Goal: Task Accomplishment & Management: Use online tool/utility

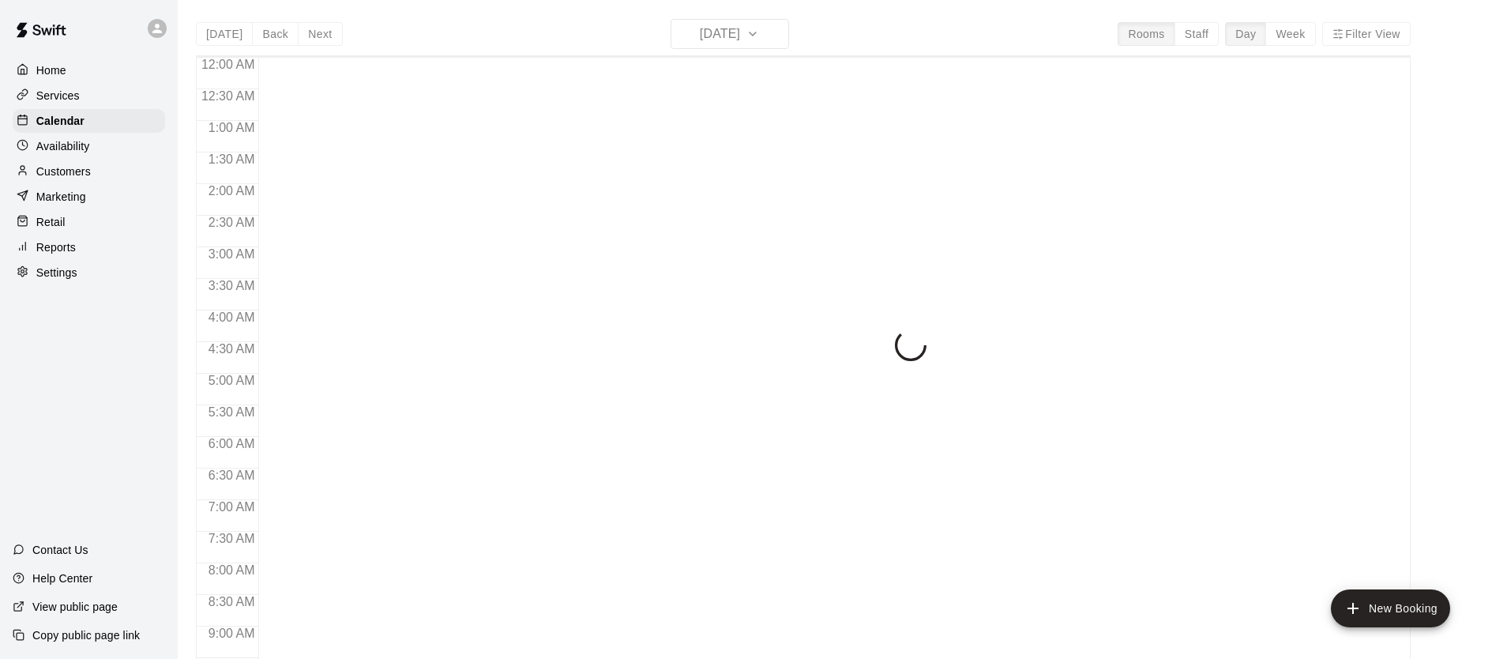
scroll to position [878, 0]
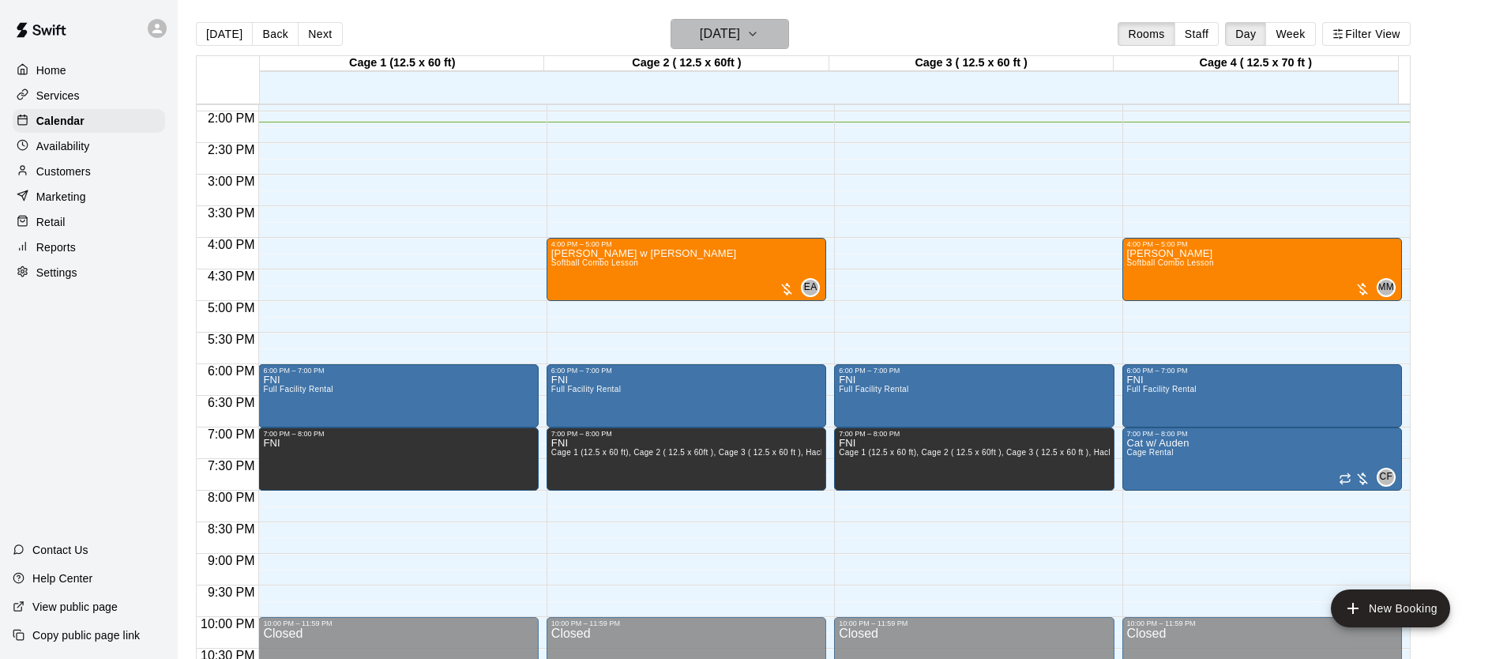
click at [700, 32] on h6 "Tuesday Sep 09" at bounding box center [720, 34] width 40 height 22
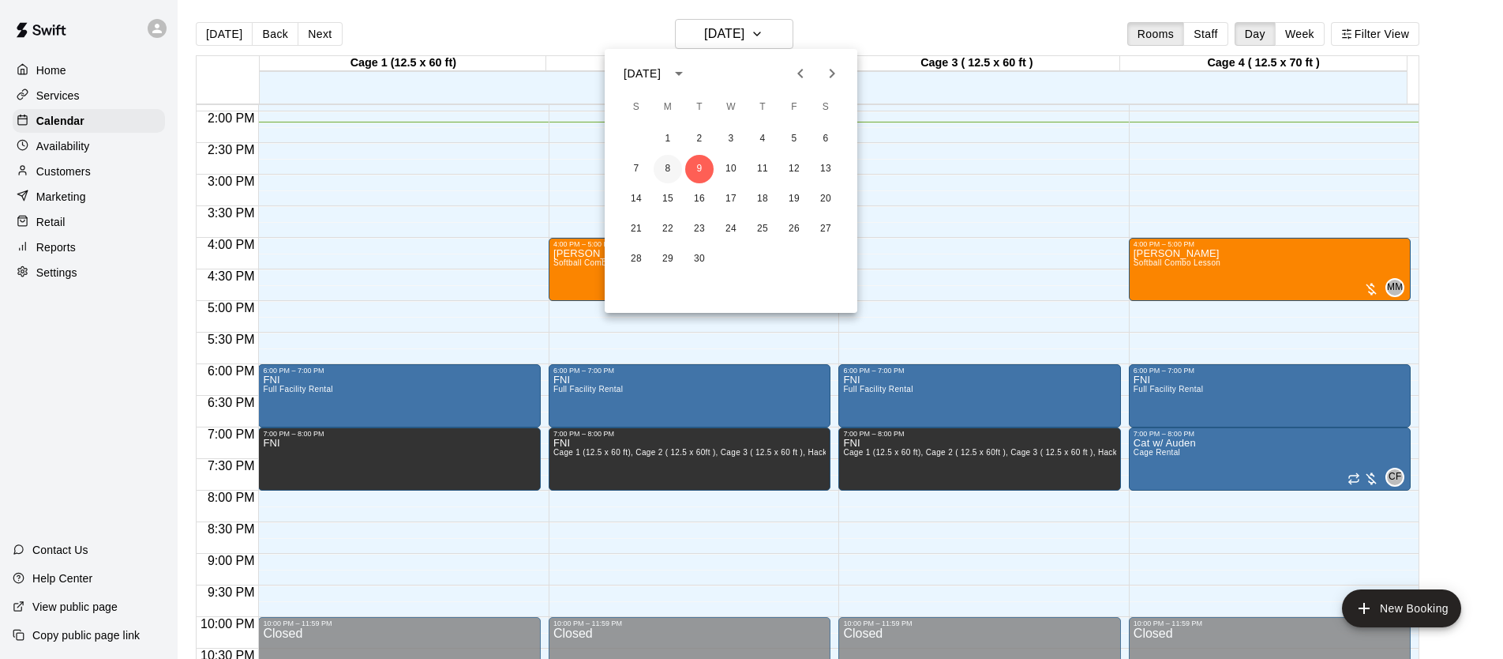
click at [663, 182] on button "8" at bounding box center [668, 169] width 28 height 28
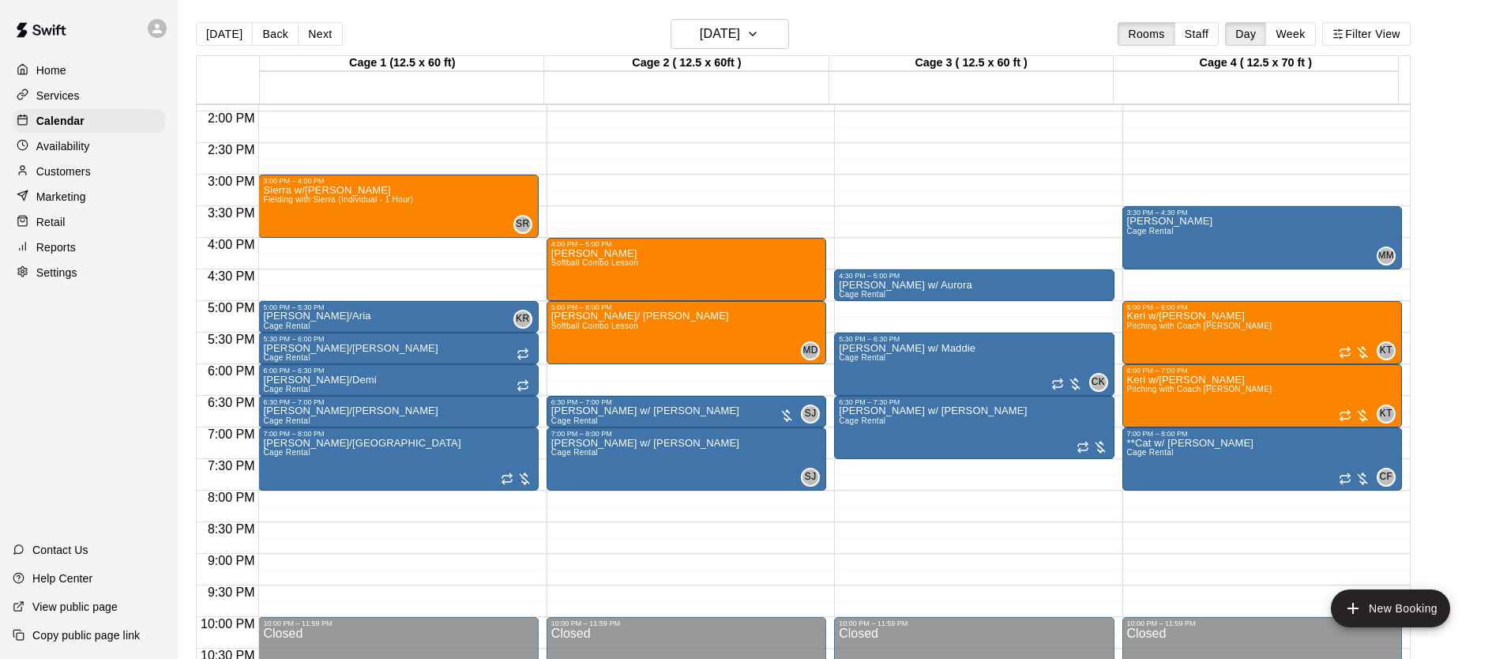
click at [714, 51] on div "Today Back Next Monday Sep 08 Rooms Staff Day Week Filter View" at bounding box center [803, 37] width 1214 height 36
click at [715, 45] on button "[DATE]" at bounding box center [729, 34] width 118 height 30
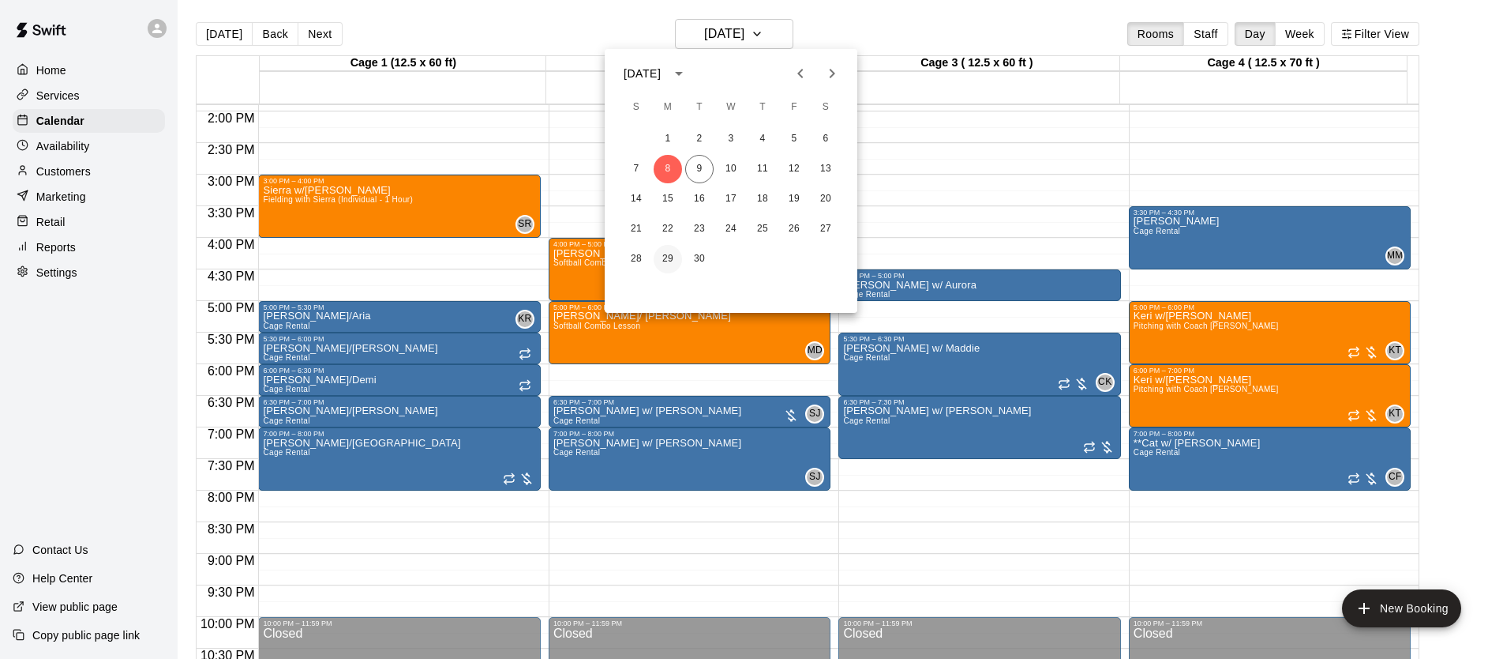
click at [668, 260] on button "29" at bounding box center [668, 259] width 28 height 28
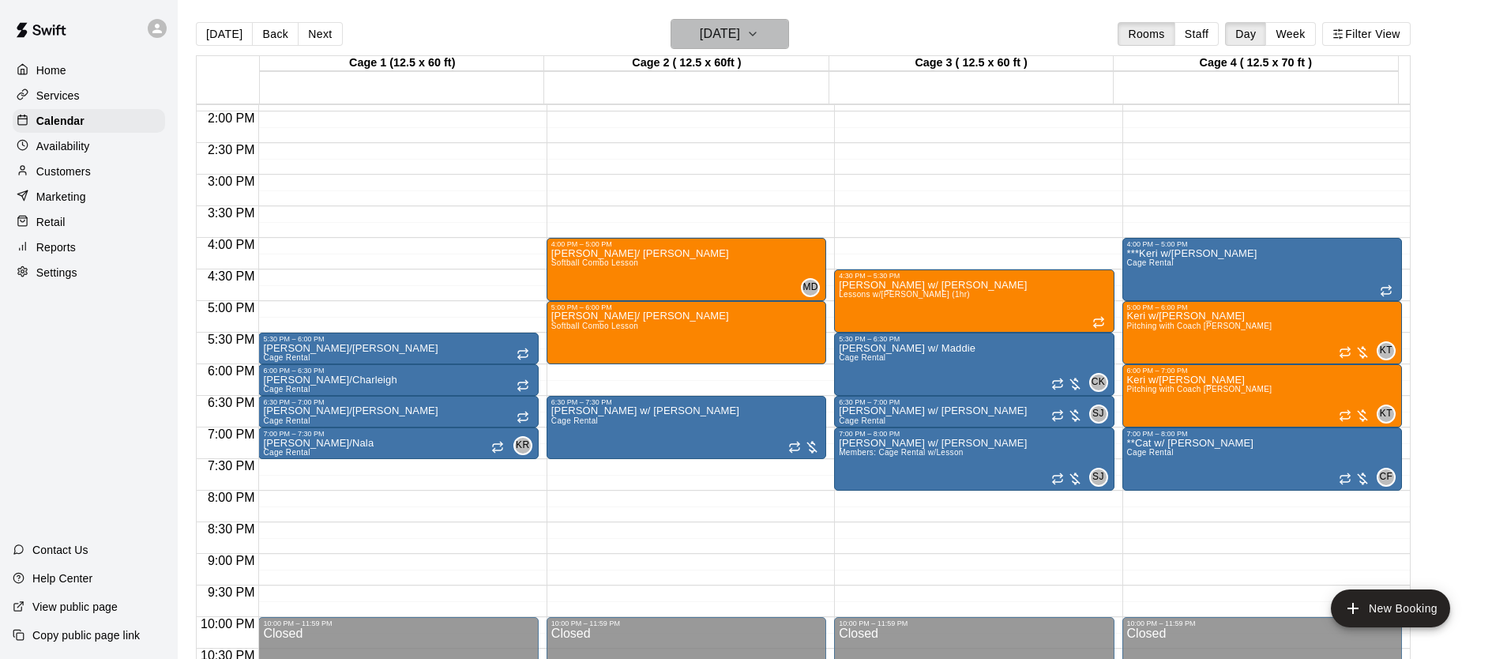
click at [735, 25] on h6 "Monday Sep 29" at bounding box center [720, 34] width 40 height 22
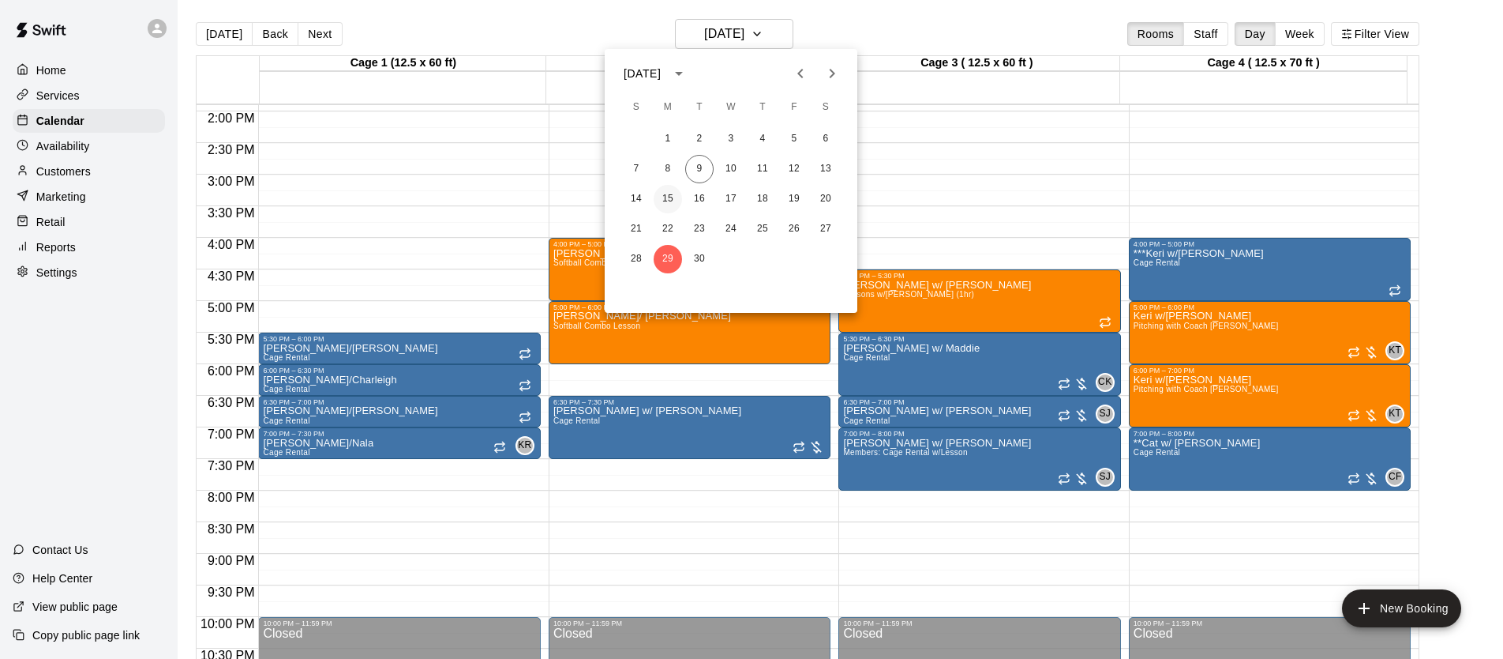
click at [669, 198] on button "15" at bounding box center [668, 199] width 28 height 28
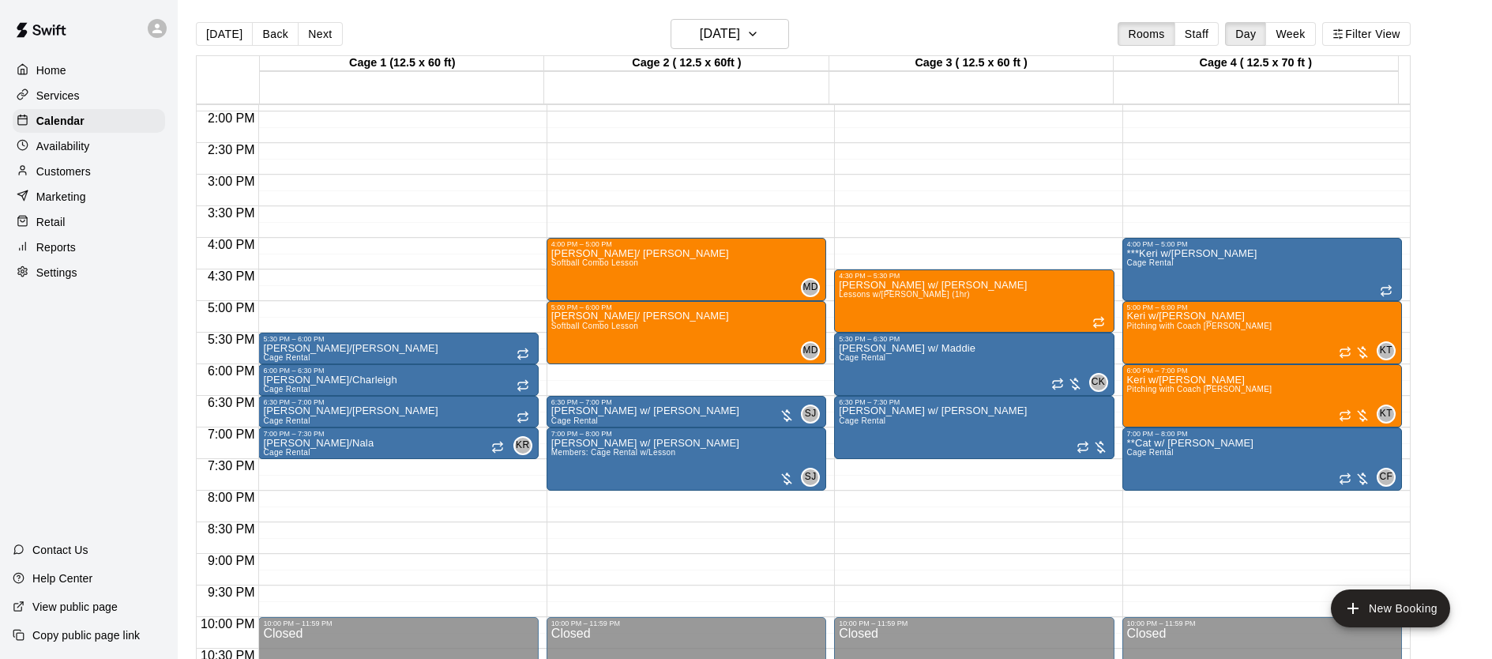
click at [764, 12] on main "Today Back Next Monday Sep 15 Rooms Staff Day Week Filter View Cage 1 (12.5 x 6…" at bounding box center [835, 342] width 1314 height 684
click at [740, 23] on h6 "[DATE]" at bounding box center [720, 34] width 40 height 22
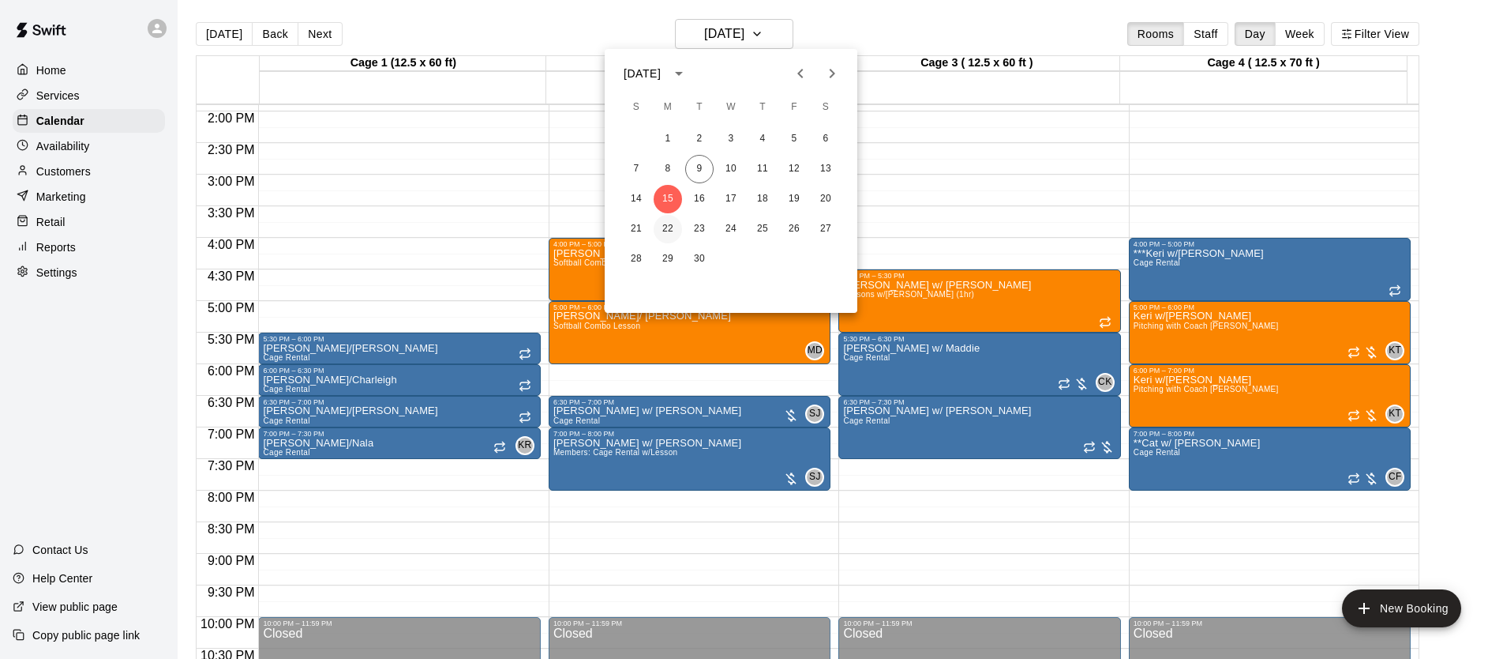
click at [669, 224] on button "22" at bounding box center [668, 229] width 28 height 28
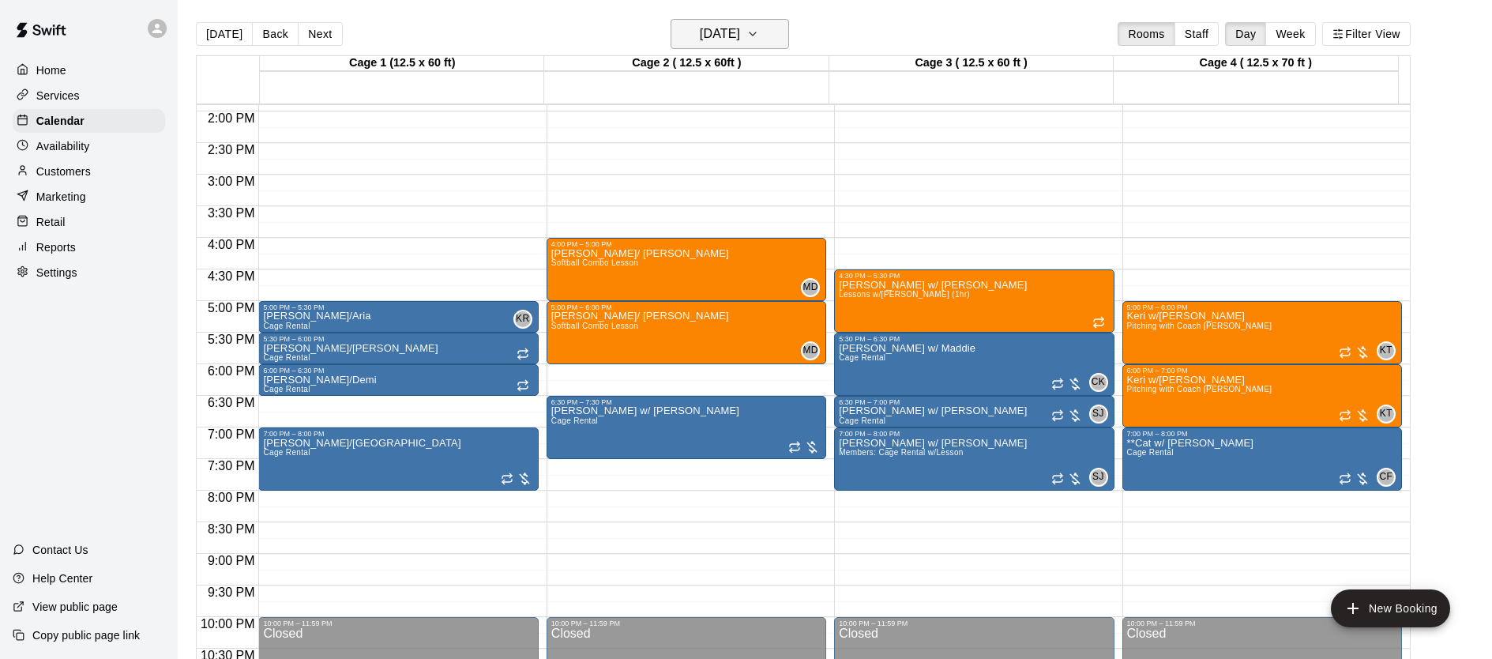
click at [740, 40] on h6 "Monday Sep 22" at bounding box center [720, 34] width 40 height 22
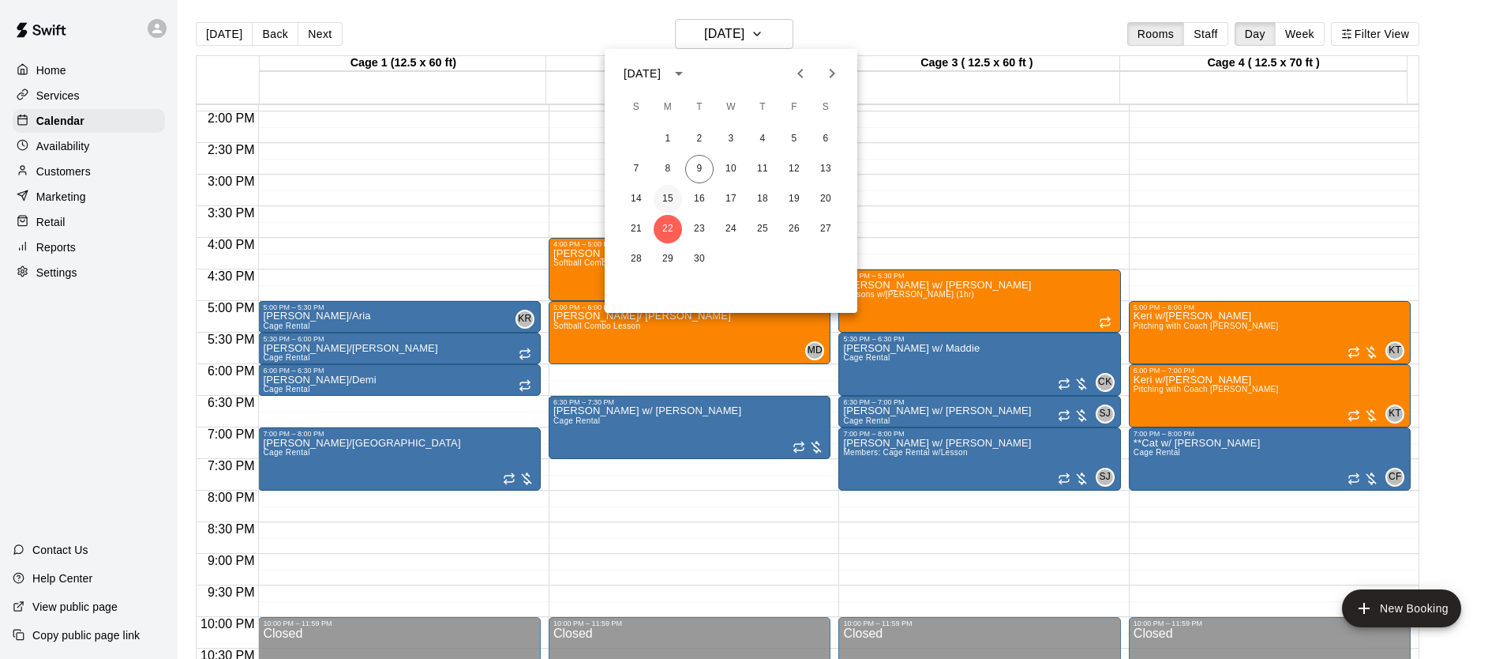
click at [677, 197] on button "15" at bounding box center [668, 199] width 28 height 28
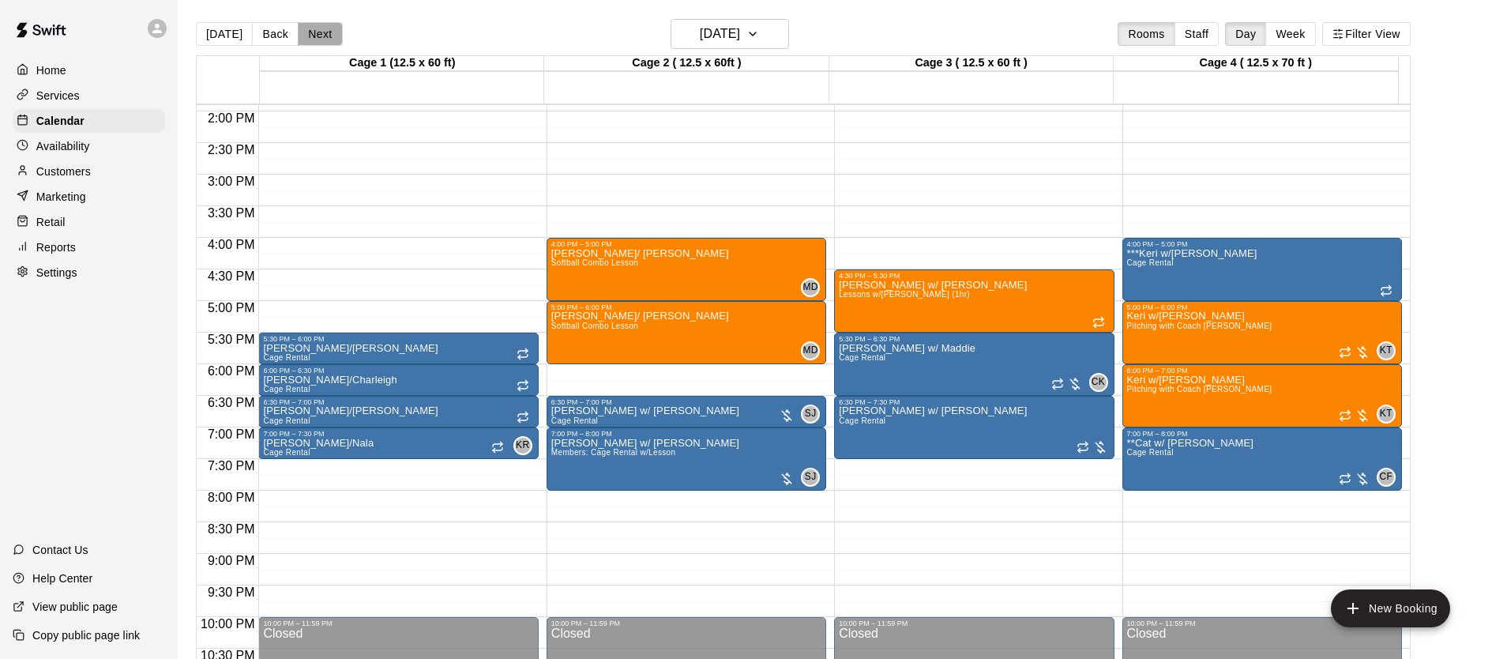
click at [311, 37] on button "Next" at bounding box center [320, 34] width 44 height 24
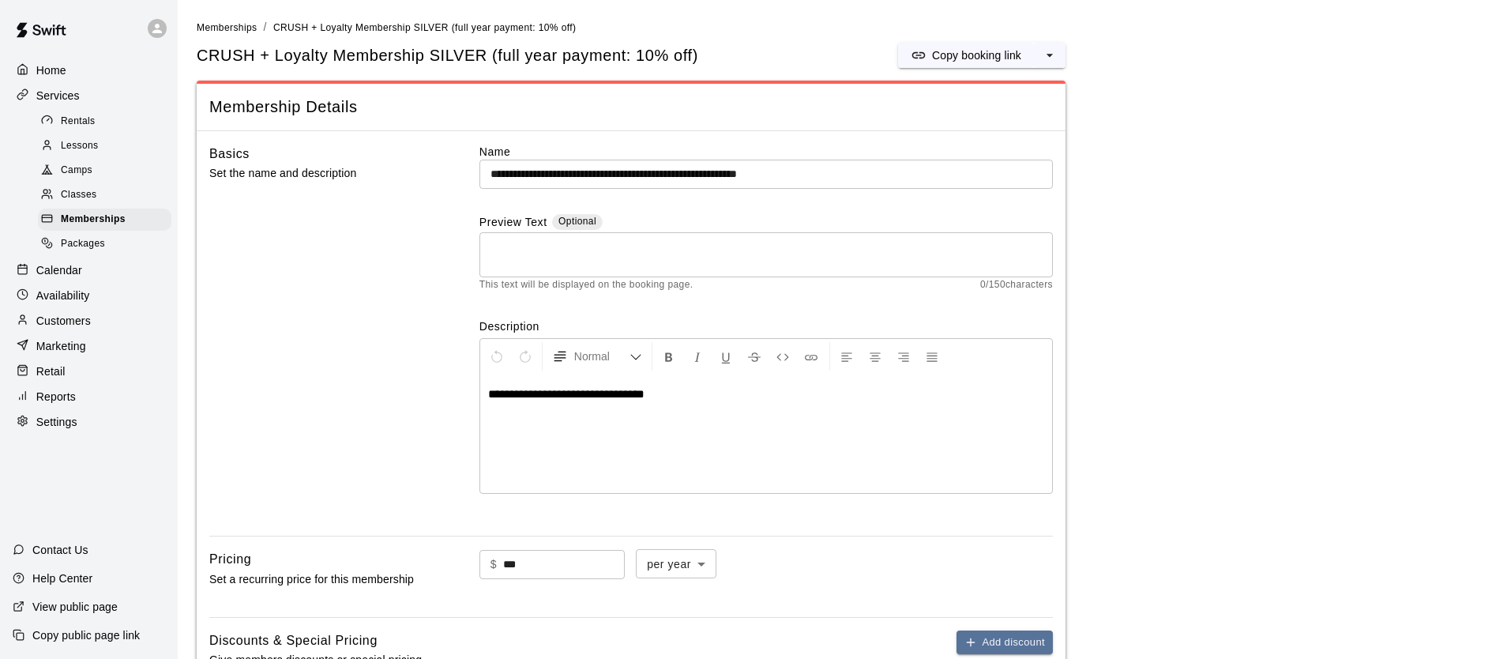
click at [80, 274] on p "Calendar" at bounding box center [59, 270] width 46 height 16
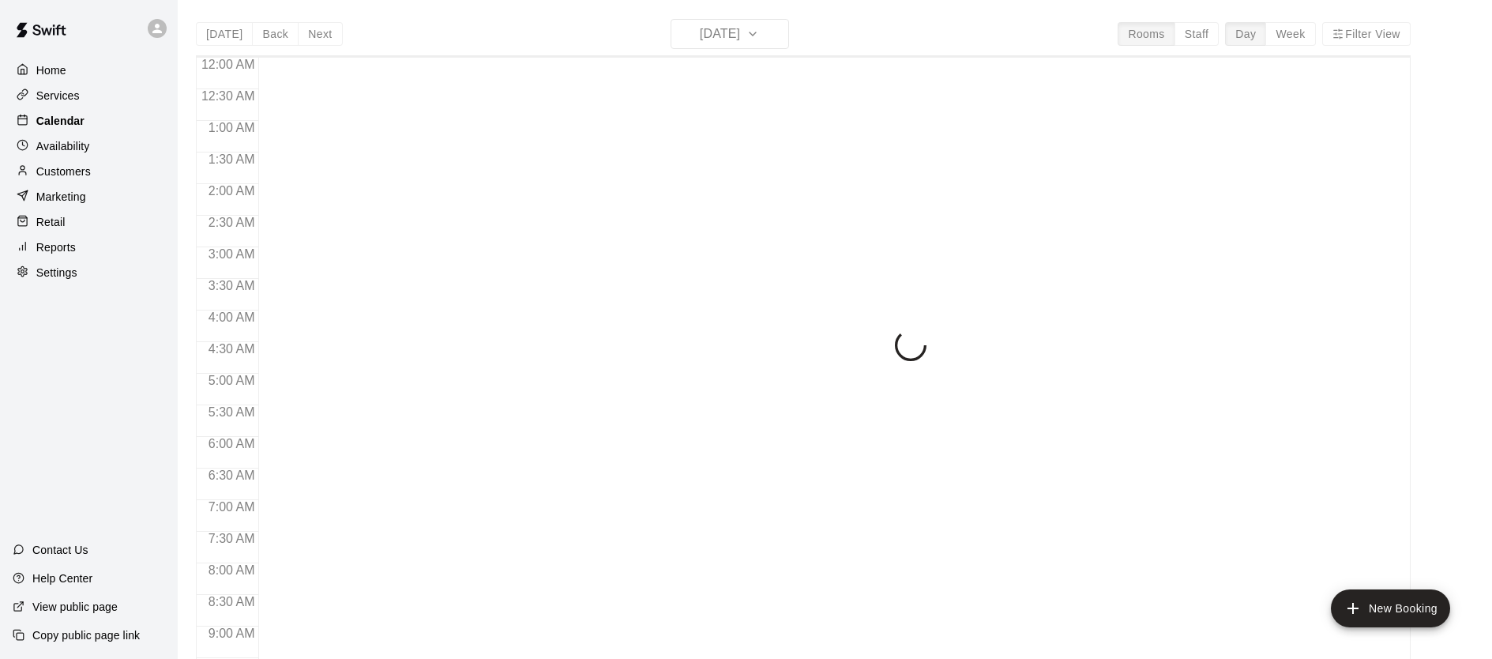
scroll to position [897, 0]
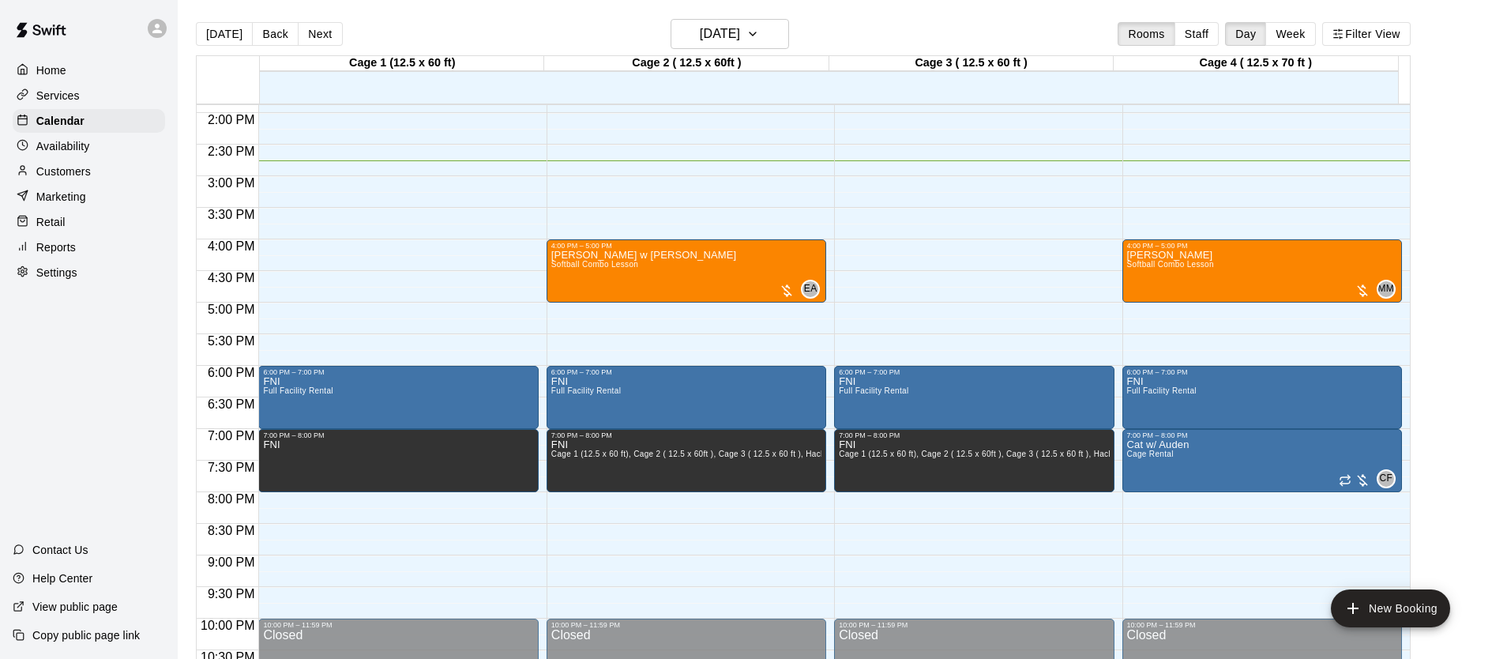
scroll to position [886, 0]
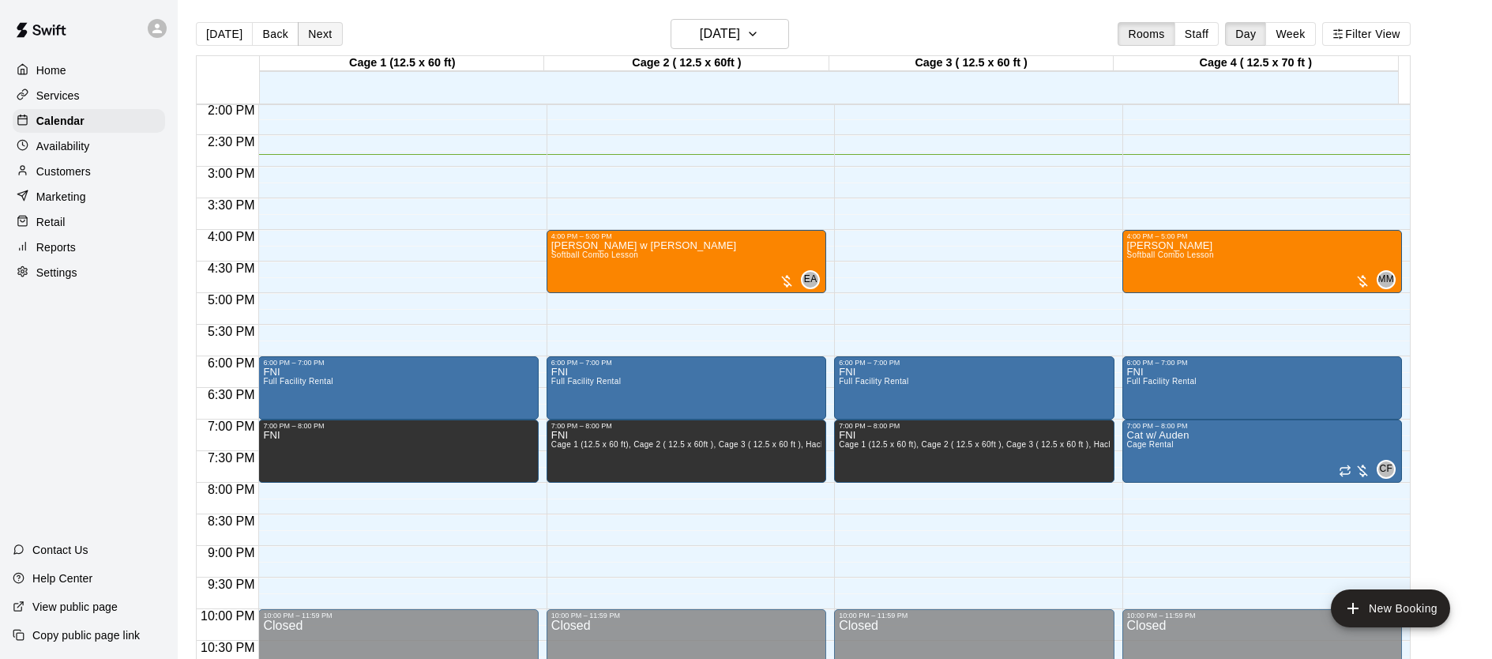
click at [325, 34] on button "Next" at bounding box center [320, 34] width 44 height 24
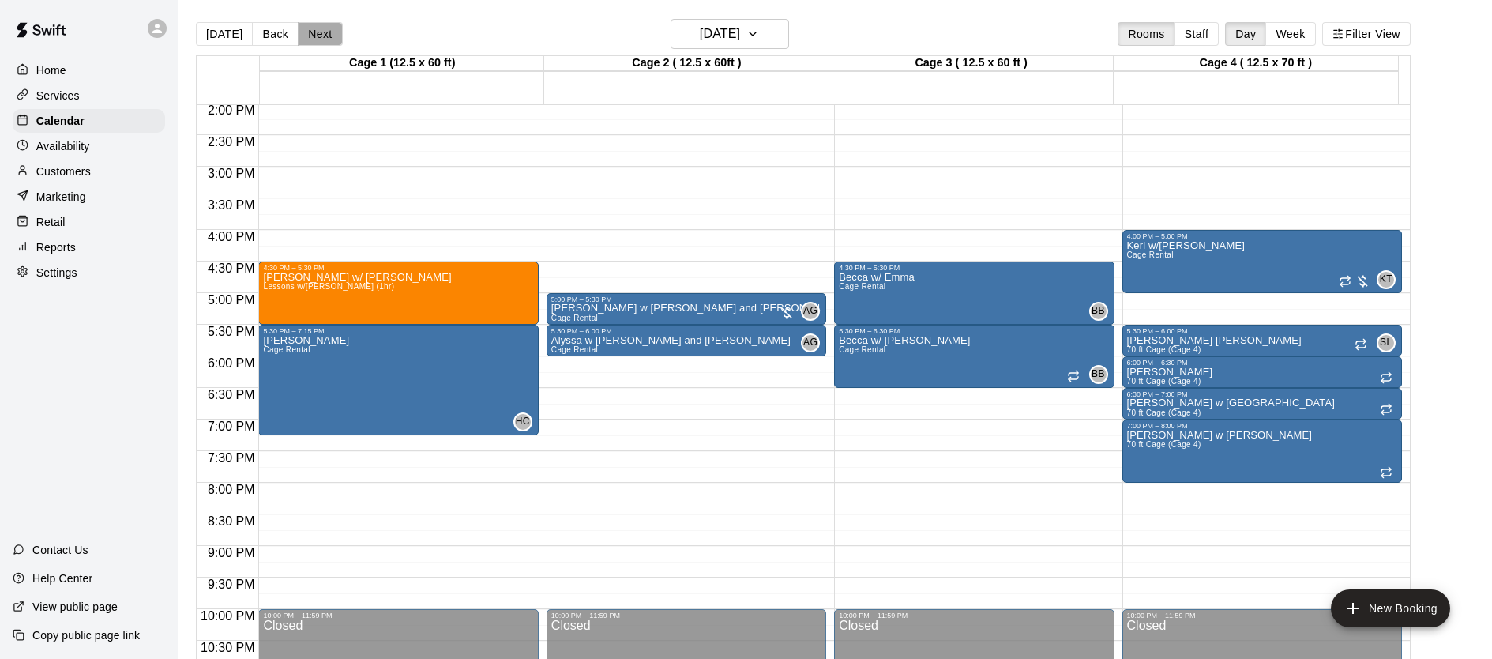
click at [336, 31] on button "Next" at bounding box center [320, 34] width 44 height 24
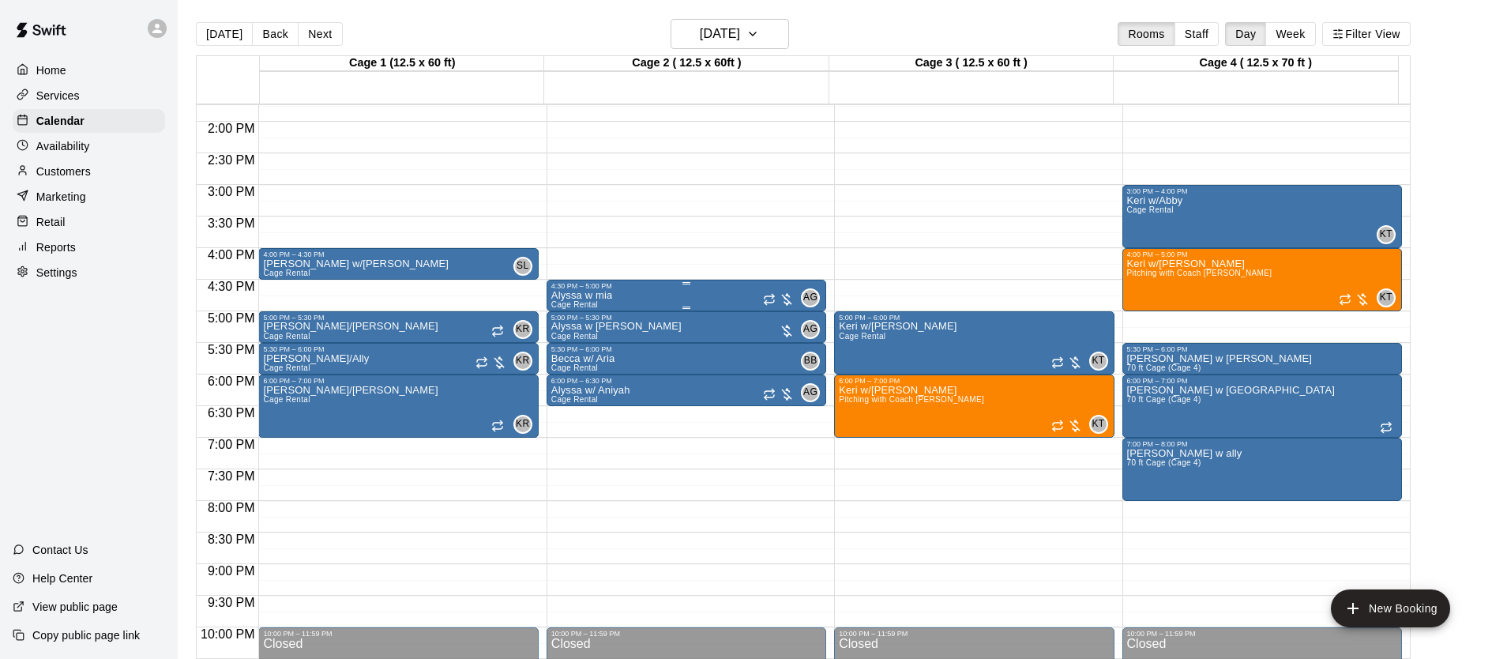
scroll to position [878, 0]
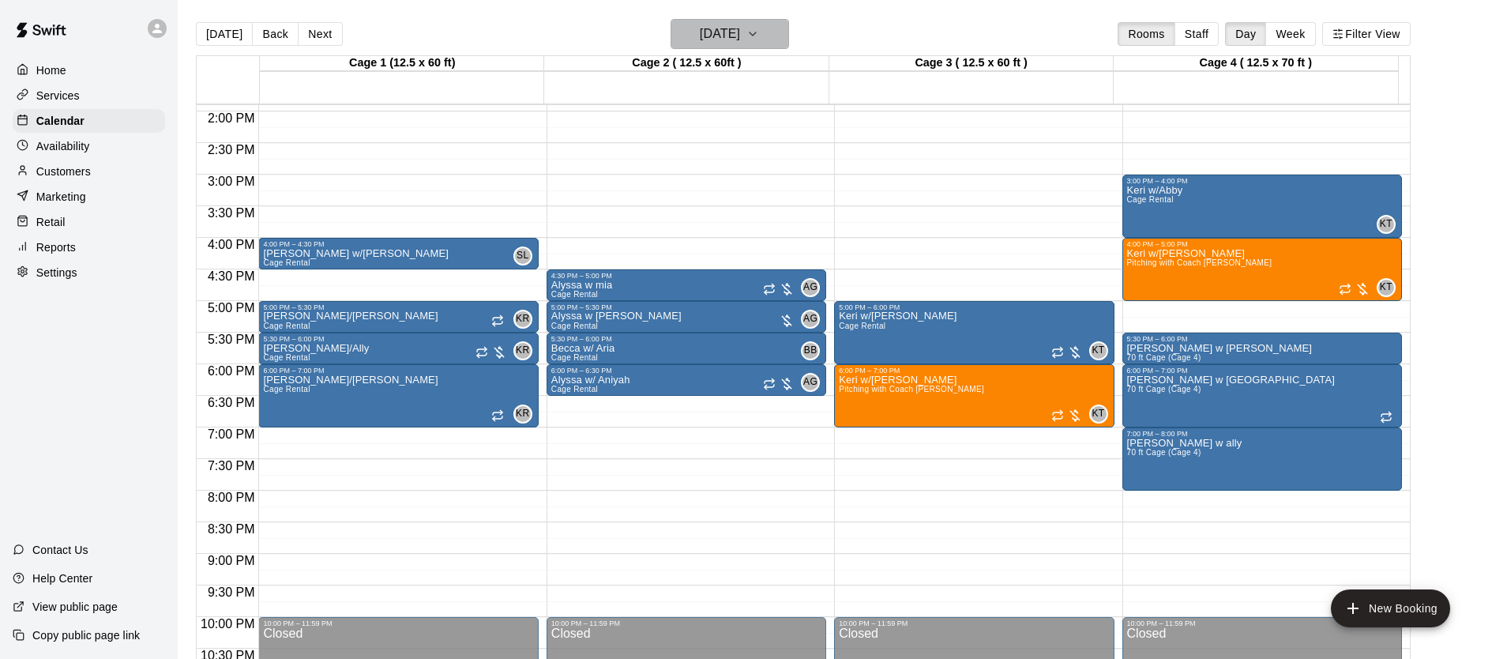
click at [740, 43] on h6 "[DATE]" at bounding box center [720, 34] width 40 height 22
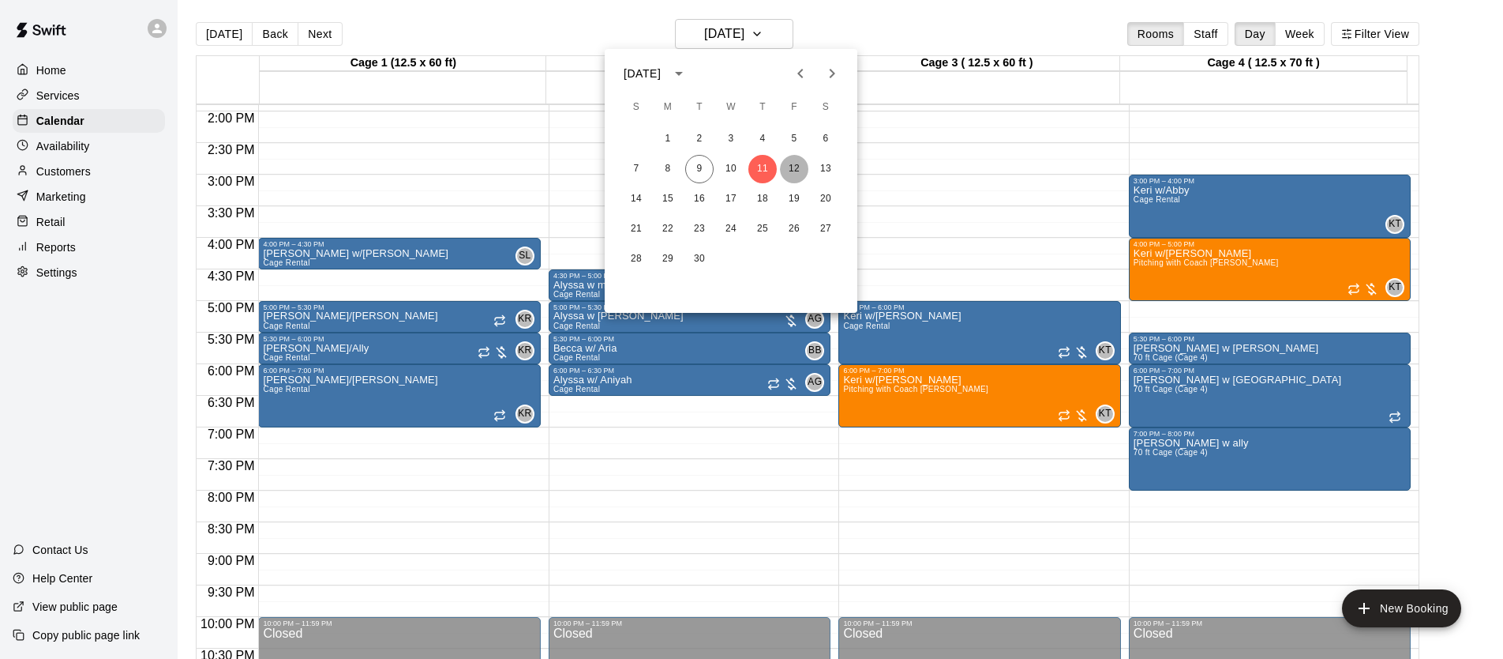
click at [795, 163] on button "12" at bounding box center [794, 169] width 28 height 28
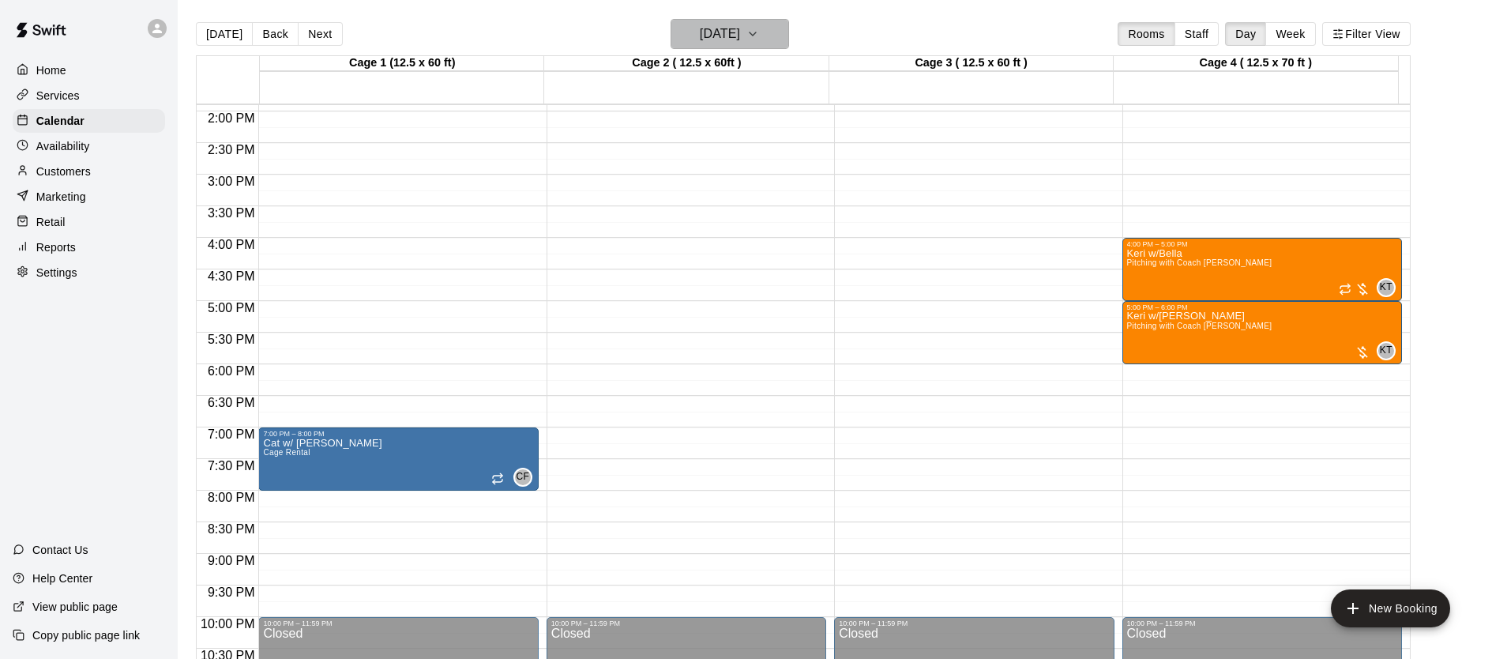
click at [740, 40] on h6 "[DATE]" at bounding box center [720, 34] width 40 height 22
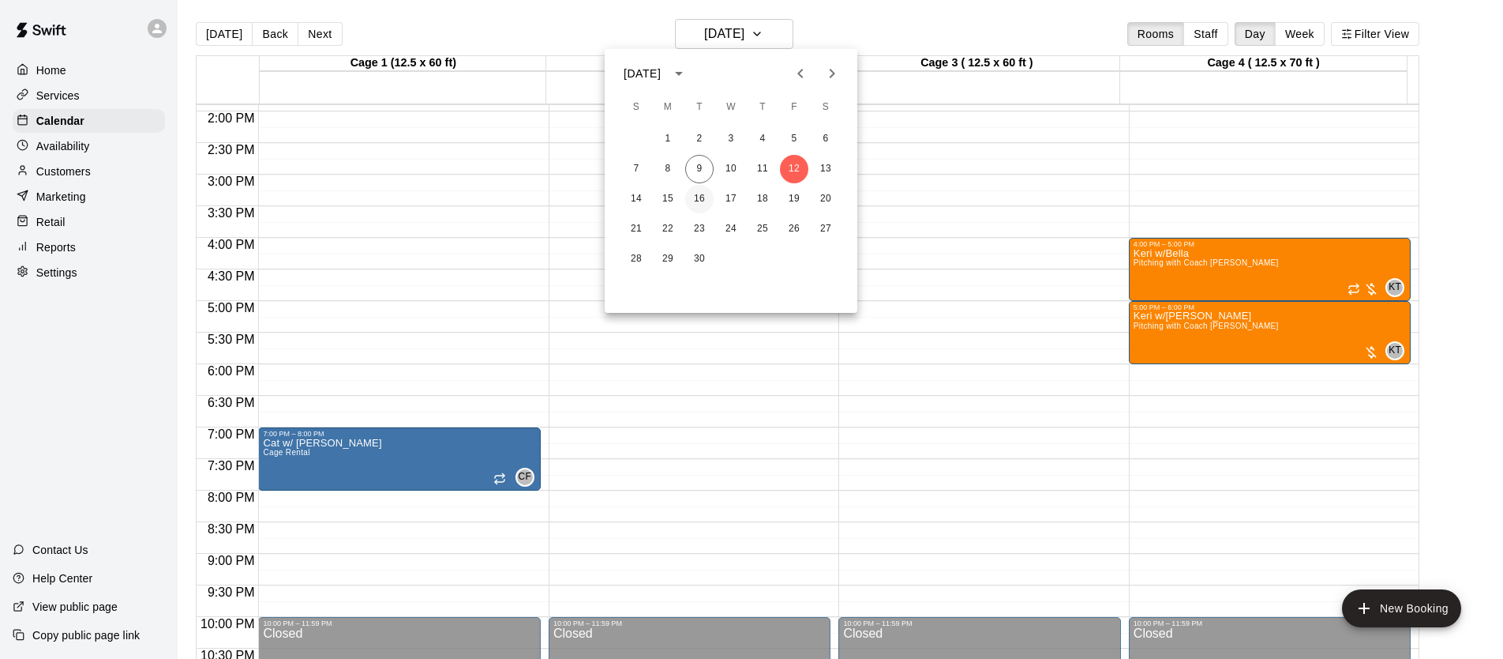
click at [705, 198] on button "16" at bounding box center [699, 199] width 28 height 28
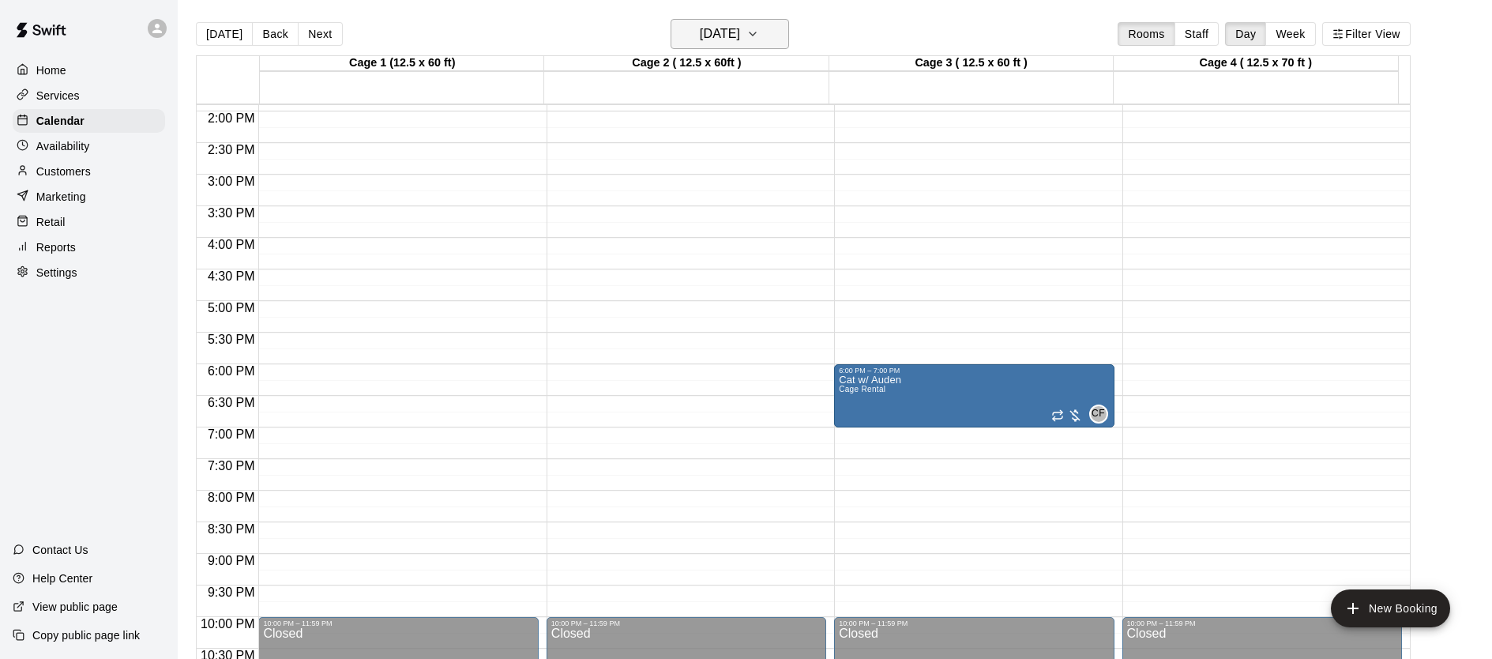
click at [717, 24] on h6 "[DATE]" at bounding box center [720, 34] width 40 height 22
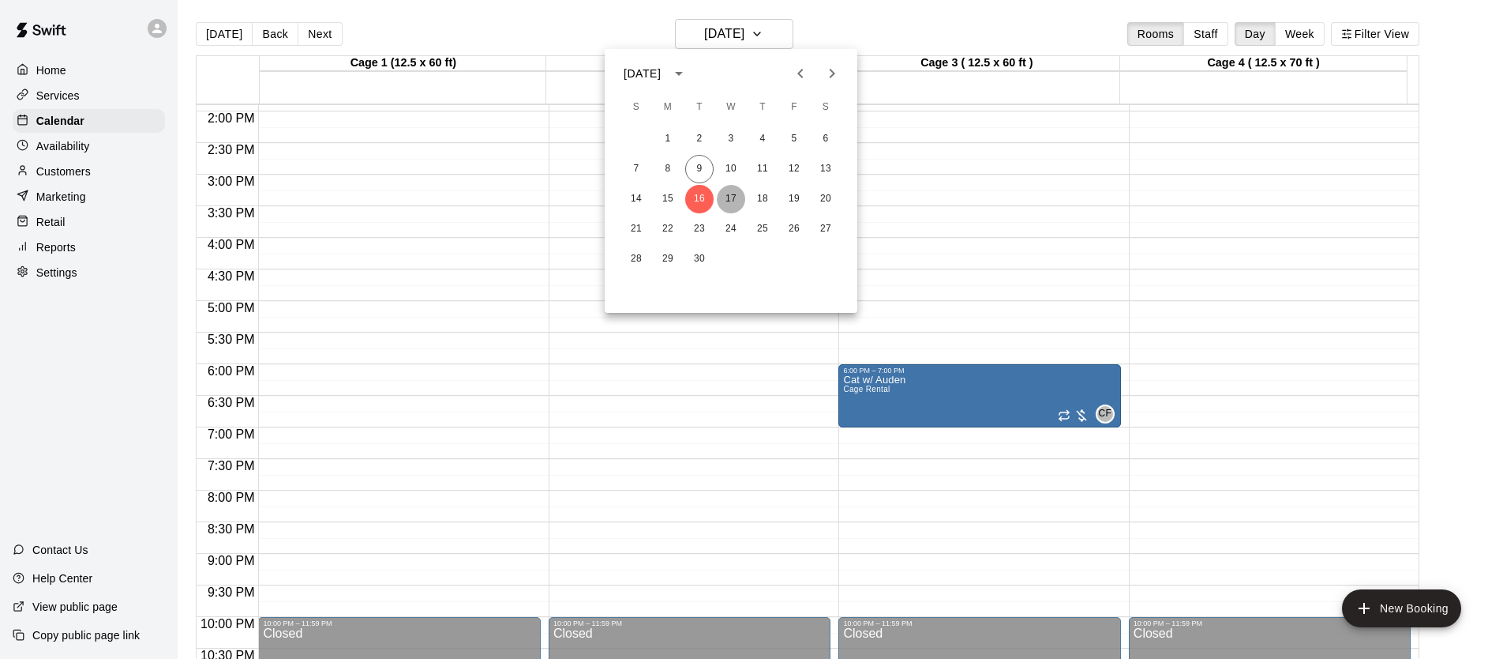
click at [730, 194] on button "17" at bounding box center [731, 199] width 28 height 28
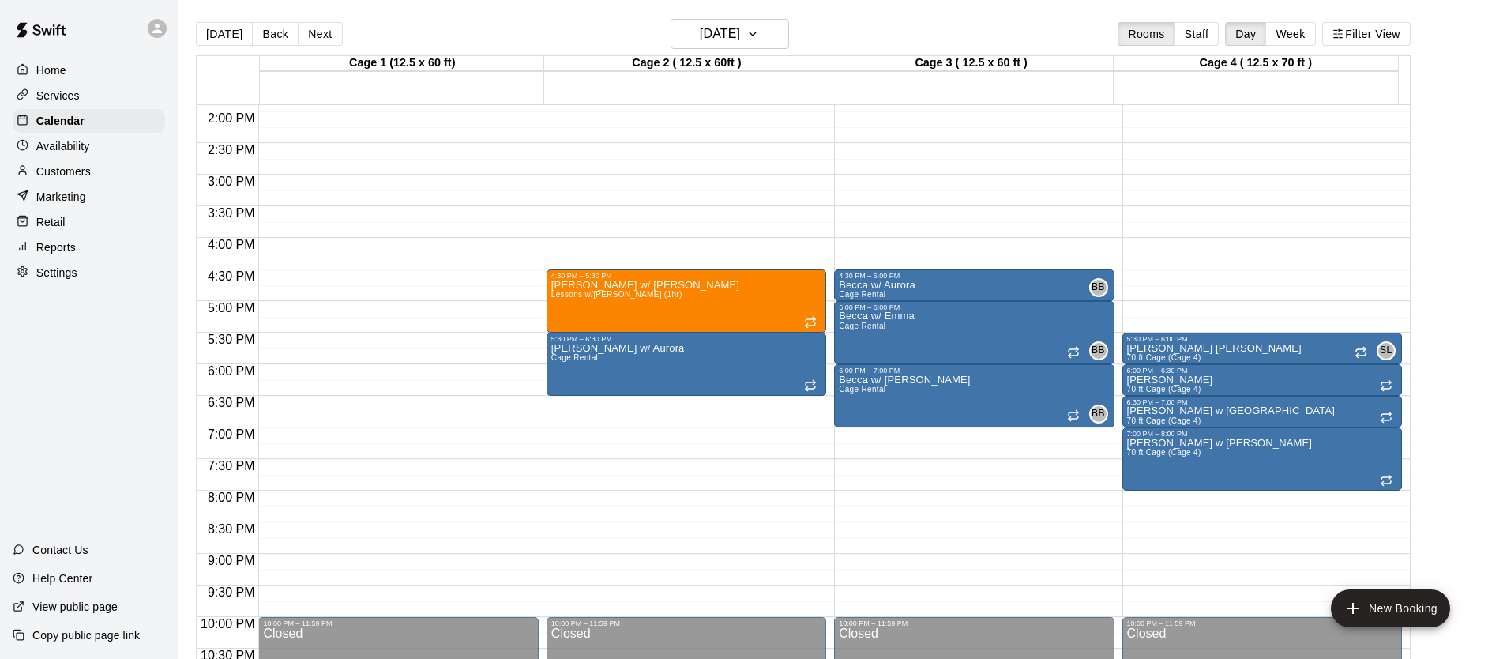
click at [780, 17] on main "[DATE] Back [DATE][DATE] Rooms Staff Day Week Filter View Cage 1 (12.5 x 60 ft)…" at bounding box center [835, 342] width 1314 height 684
click at [740, 43] on h6 "[DATE]" at bounding box center [720, 34] width 40 height 22
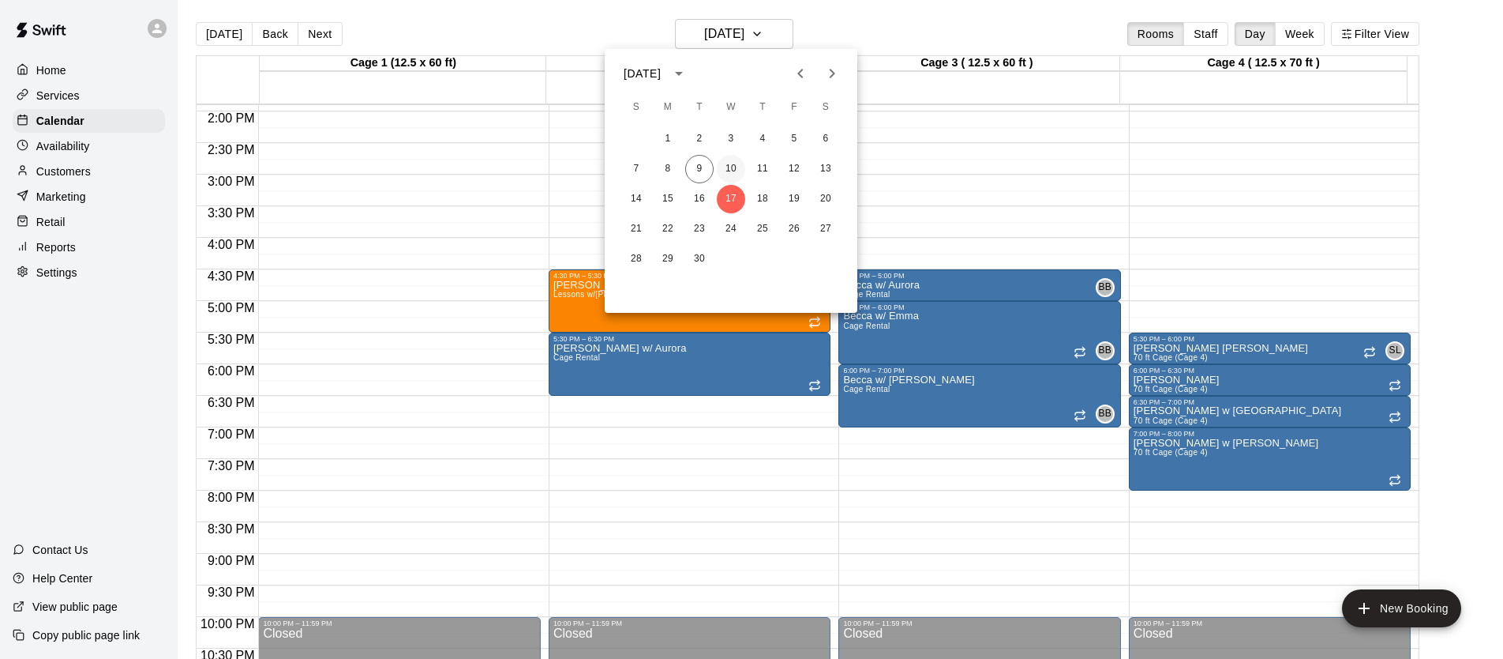
click at [738, 169] on button "10" at bounding box center [731, 169] width 28 height 28
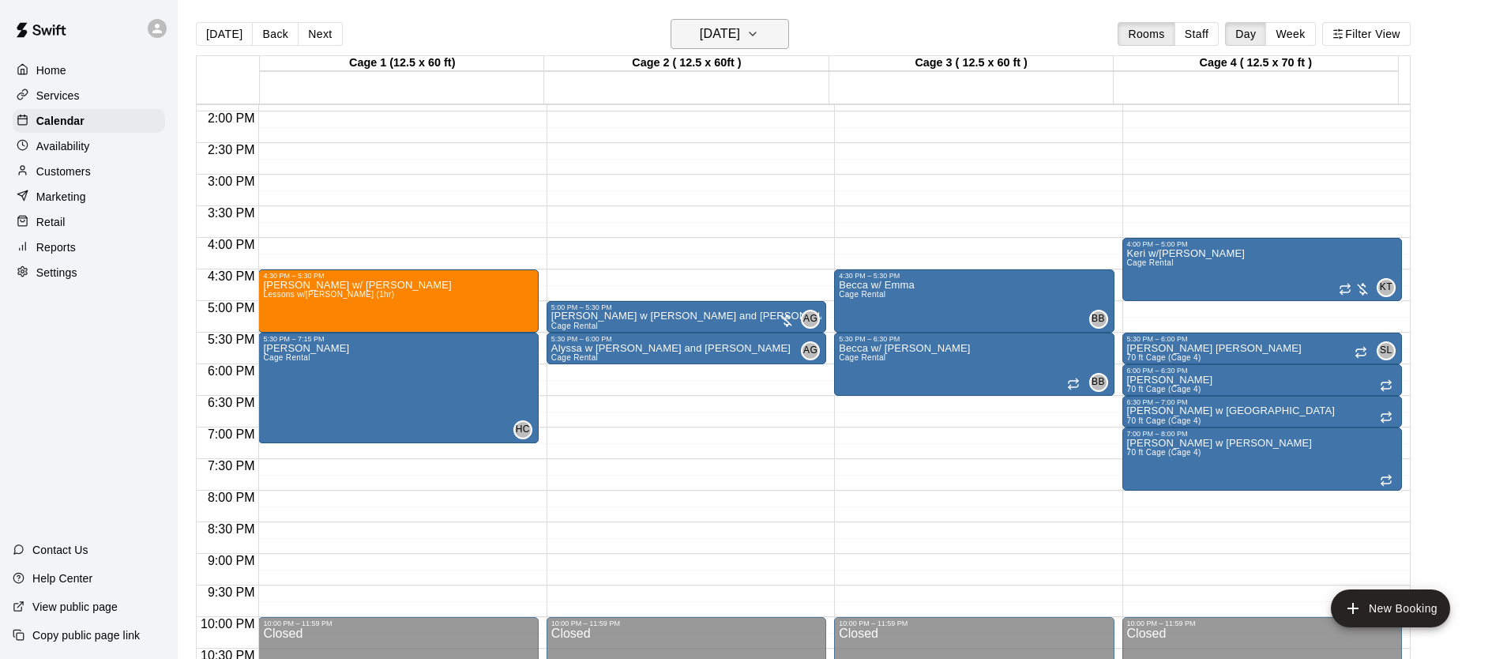
click at [722, 36] on h6 "[DATE]" at bounding box center [720, 34] width 40 height 22
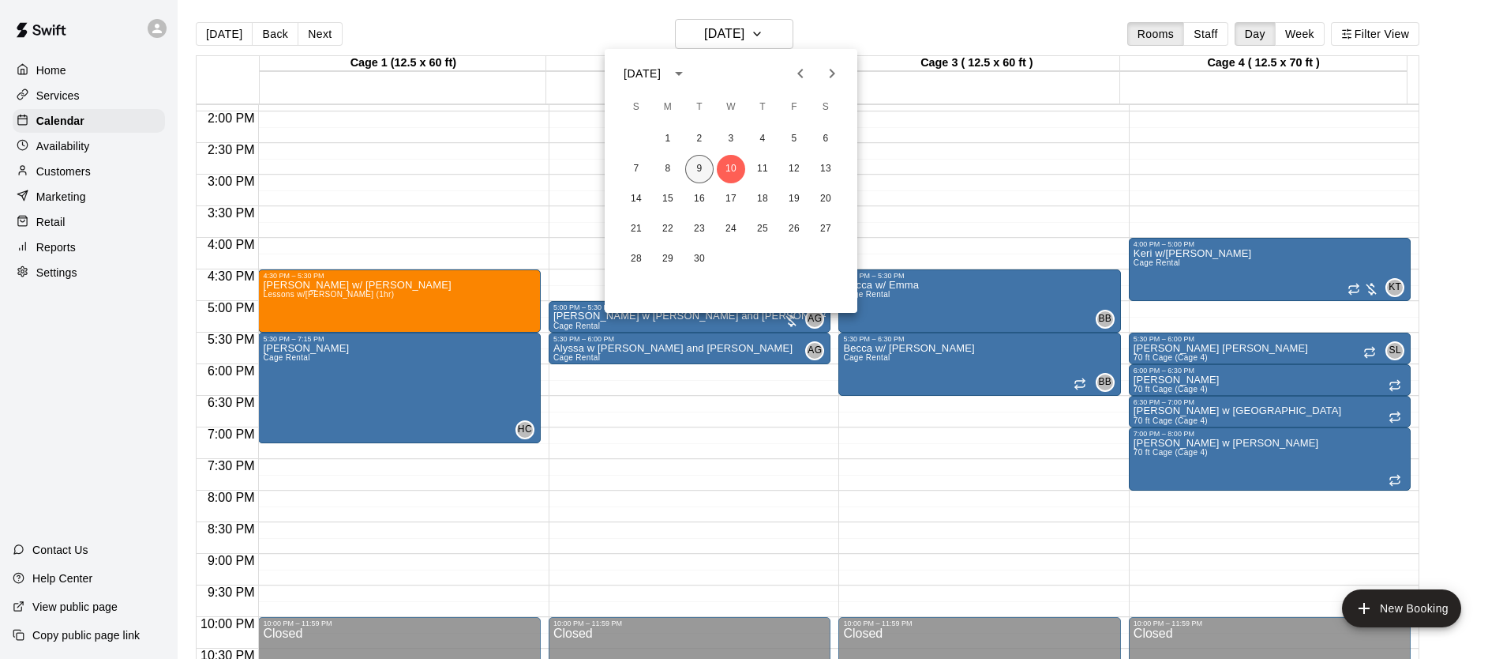
click at [711, 167] on button "9" at bounding box center [699, 169] width 28 height 28
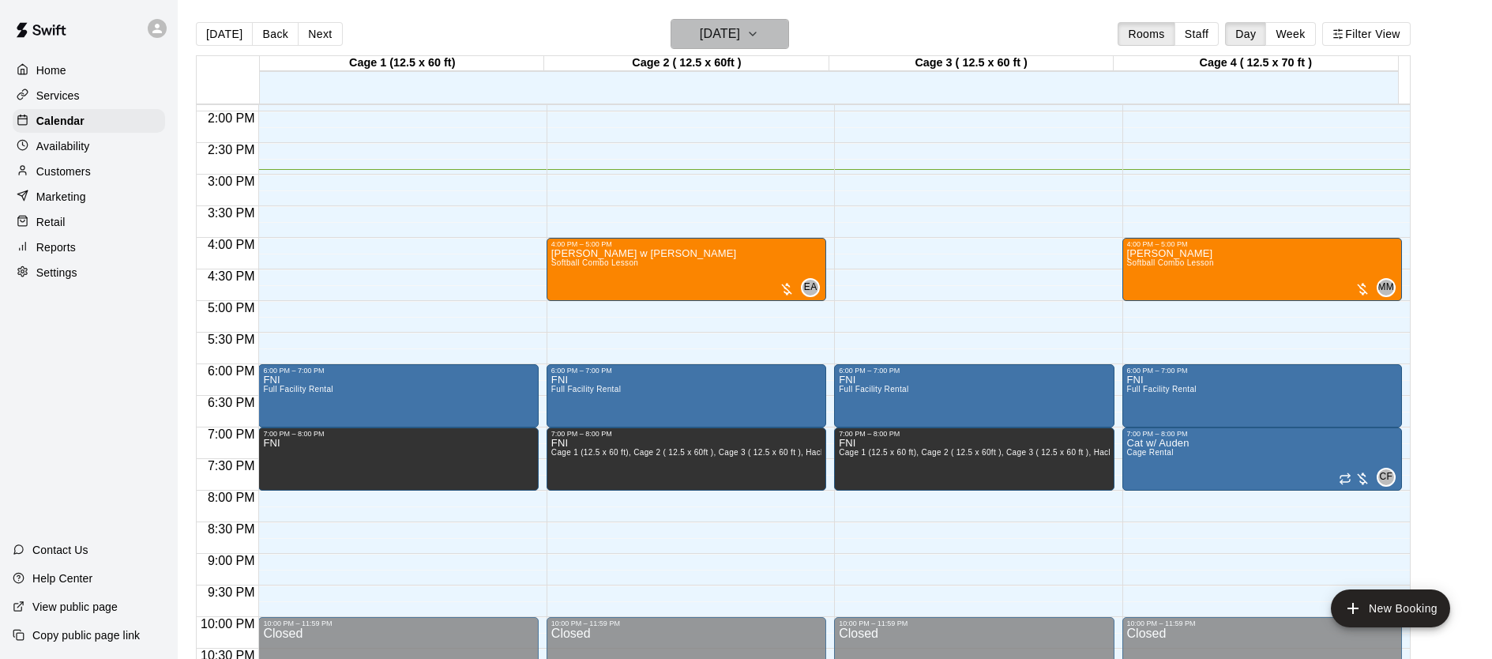
click at [735, 31] on h6 "[DATE]" at bounding box center [720, 34] width 40 height 22
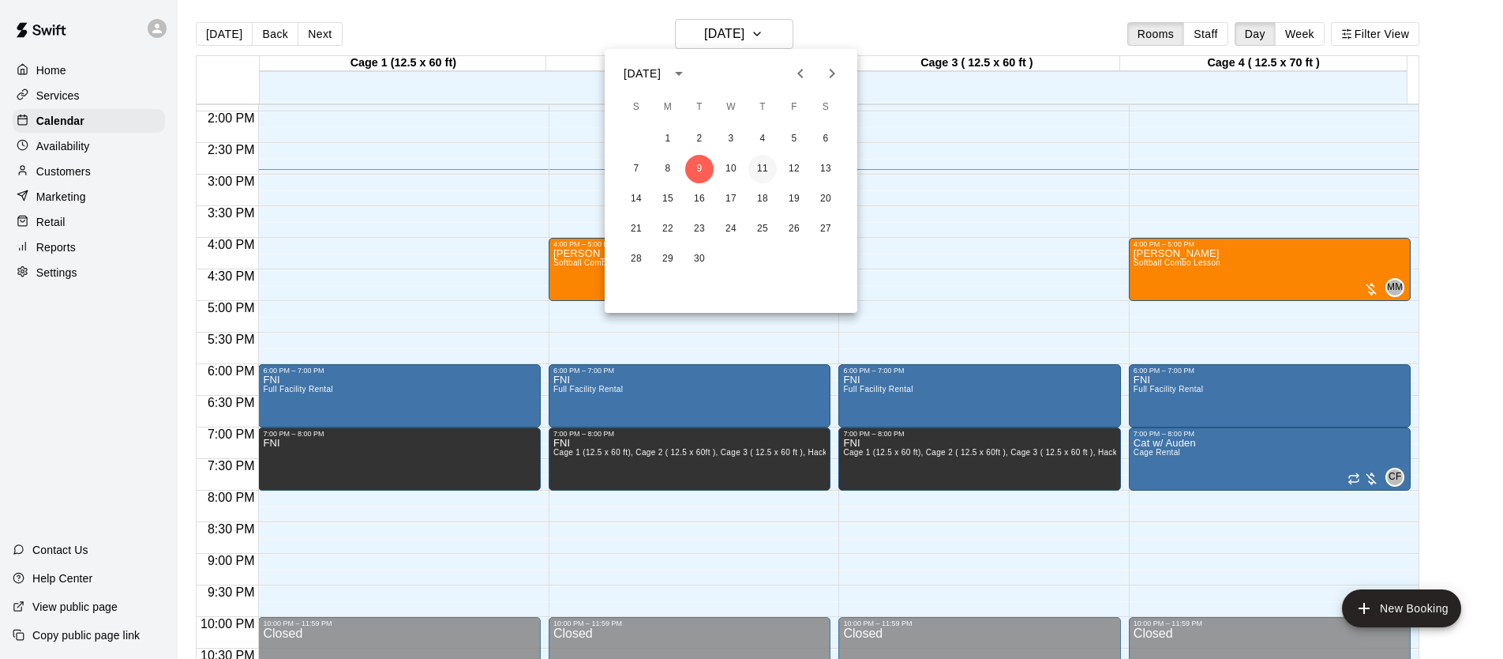
click at [768, 167] on button "11" at bounding box center [763, 169] width 28 height 28
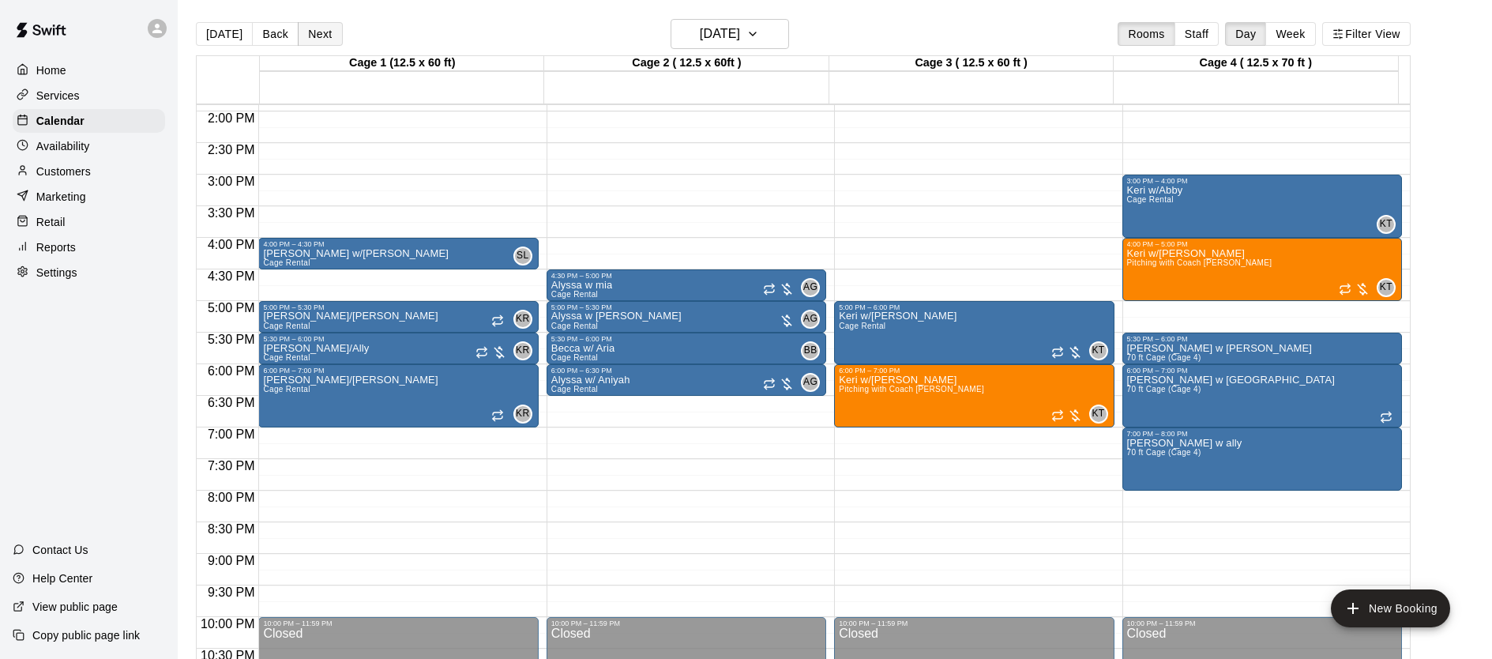
click at [325, 34] on button "Next" at bounding box center [320, 34] width 44 height 24
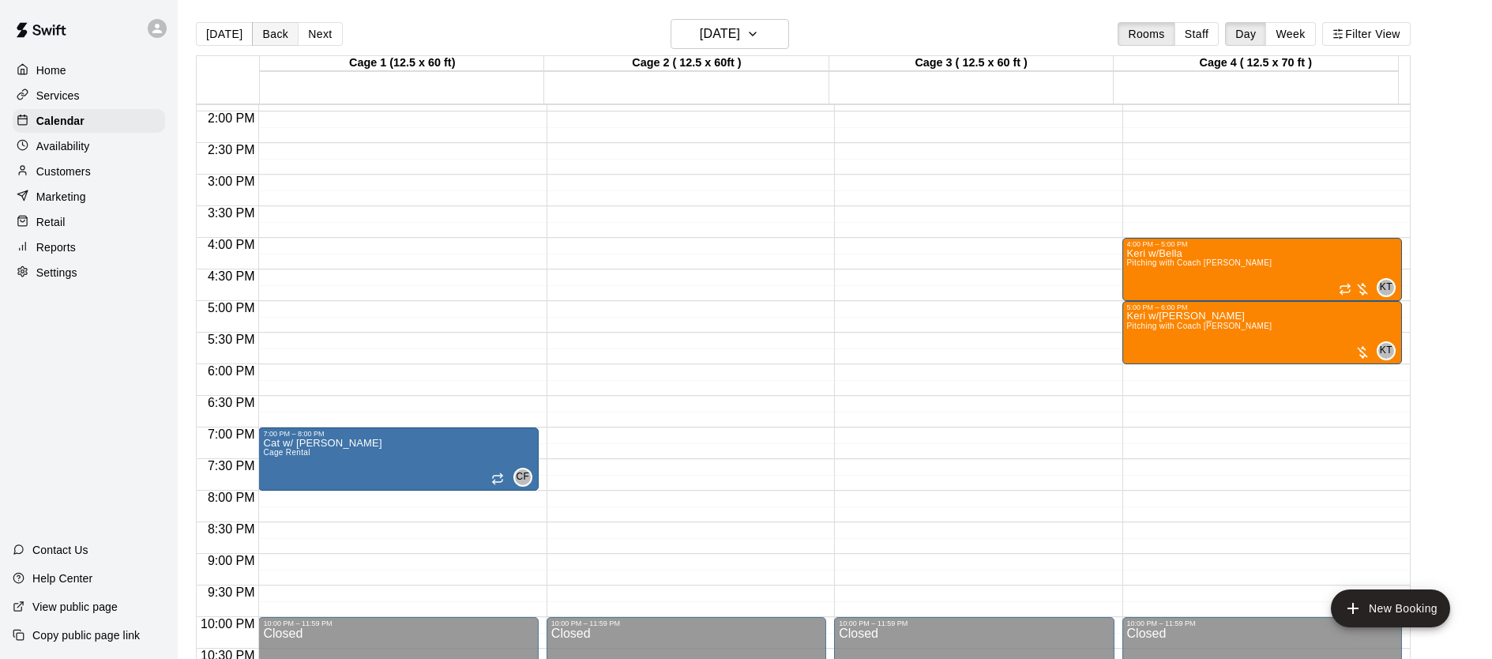
click at [280, 24] on button "Back" at bounding box center [275, 34] width 47 height 24
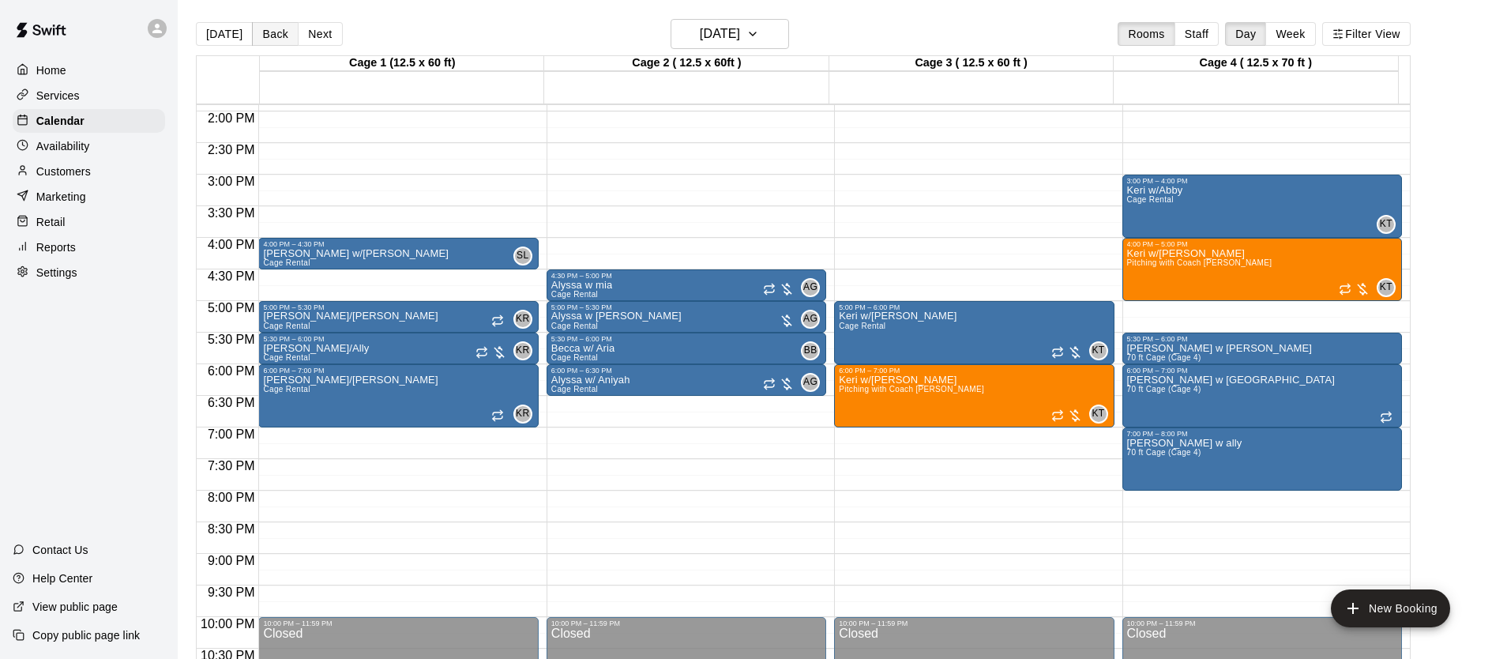
click at [277, 31] on button "Back" at bounding box center [275, 34] width 47 height 24
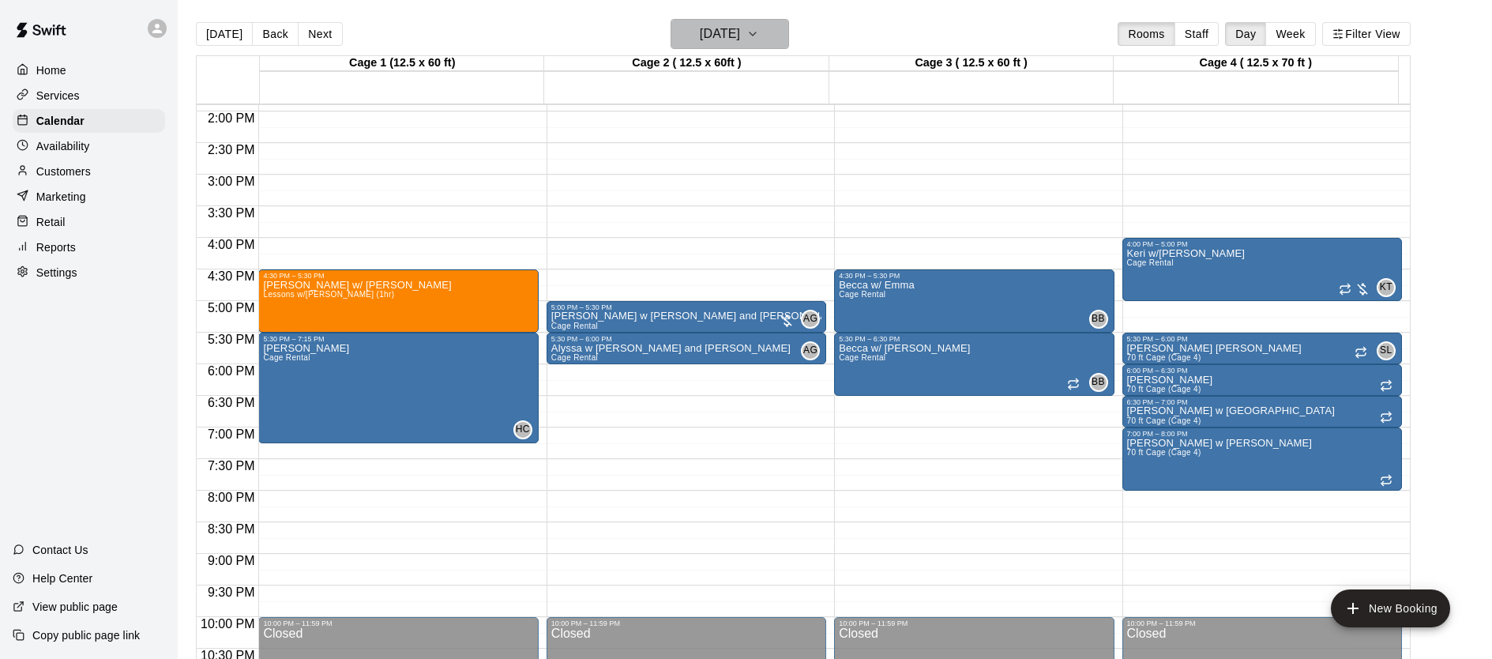
click at [740, 42] on h6 "[DATE]" at bounding box center [720, 34] width 40 height 22
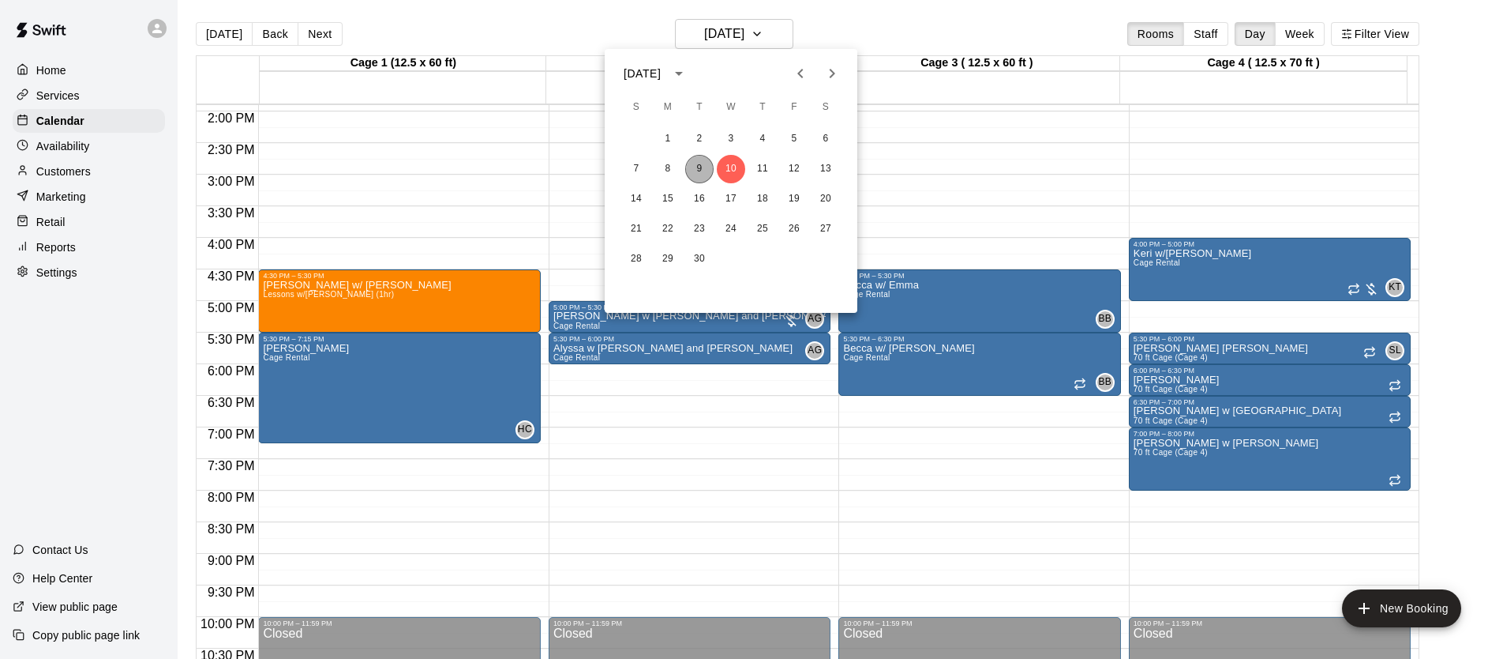
click at [694, 173] on button "9" at bounding box center [699, 169] width 28 height 28
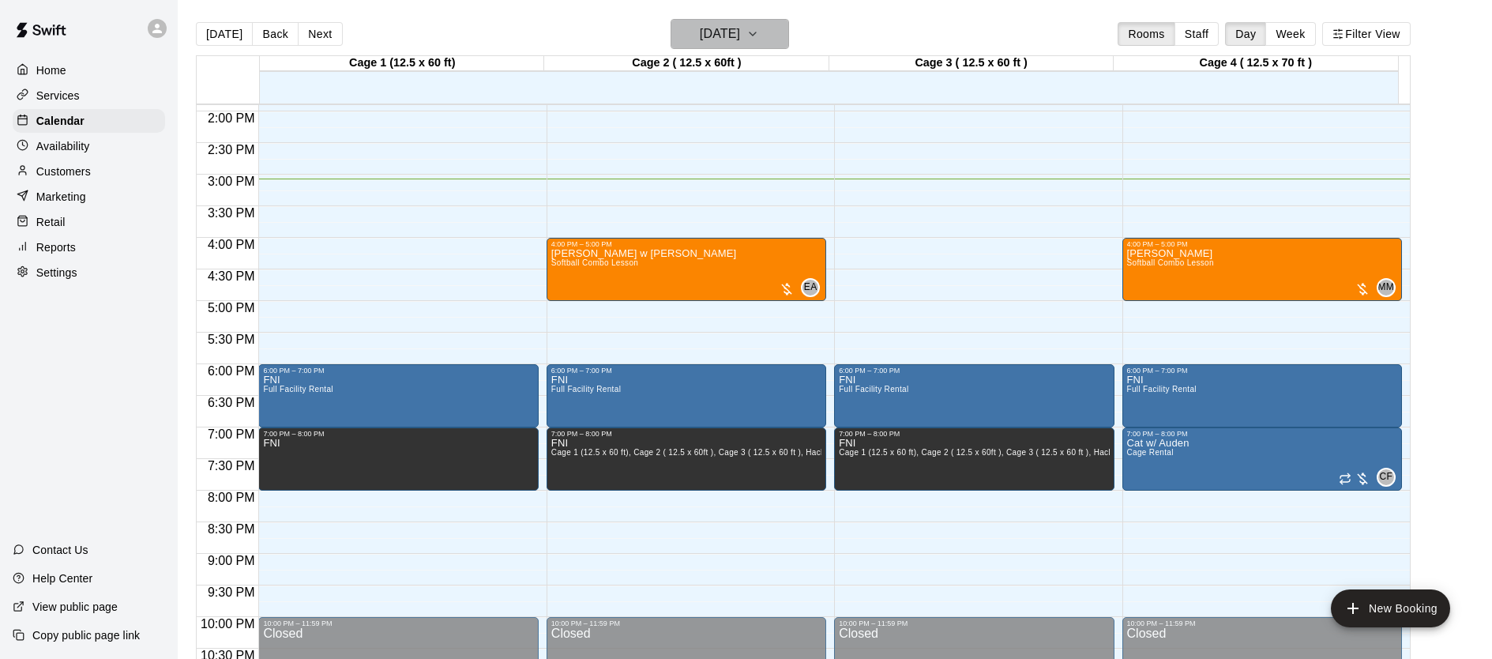
click at [712, 33] on h6 "[DATE]" at bounding box center [720, 34] width 40 height 22
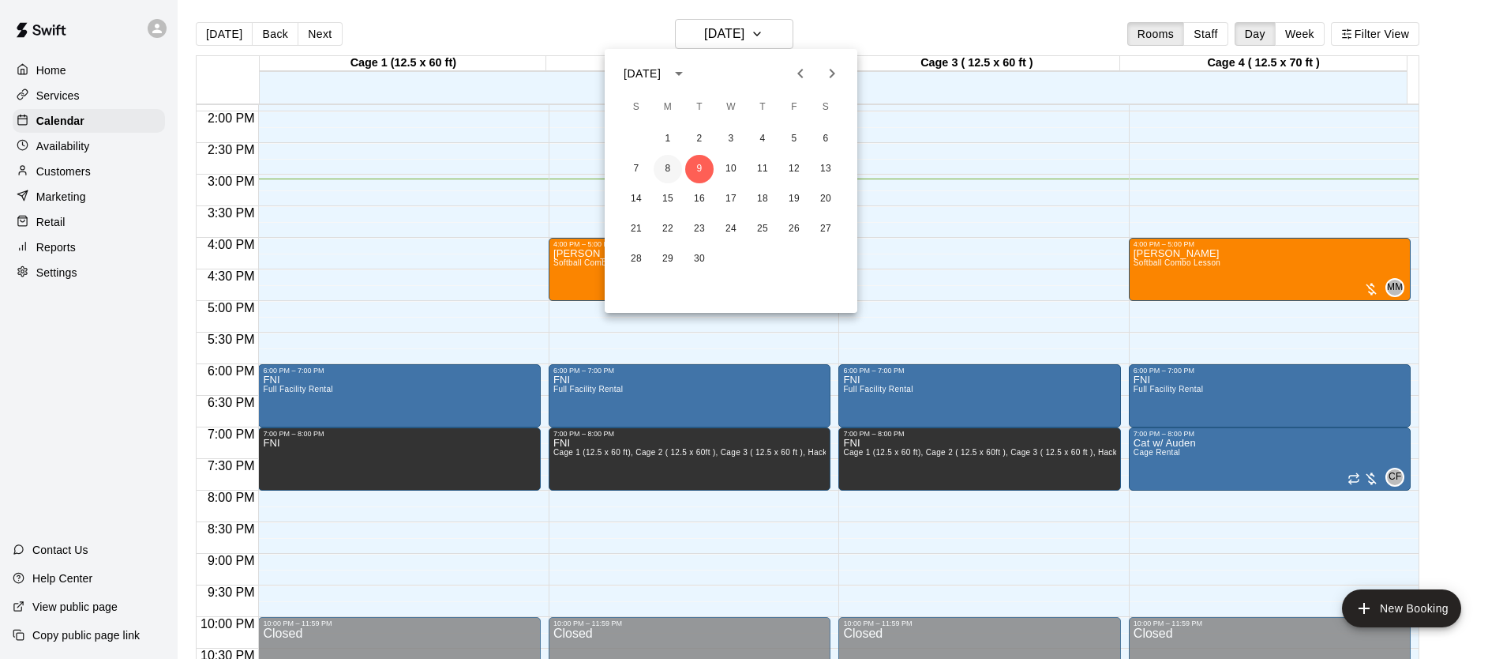
click at [670, 163] on button "8" at bounding box center [668, 169] width 28 height 28
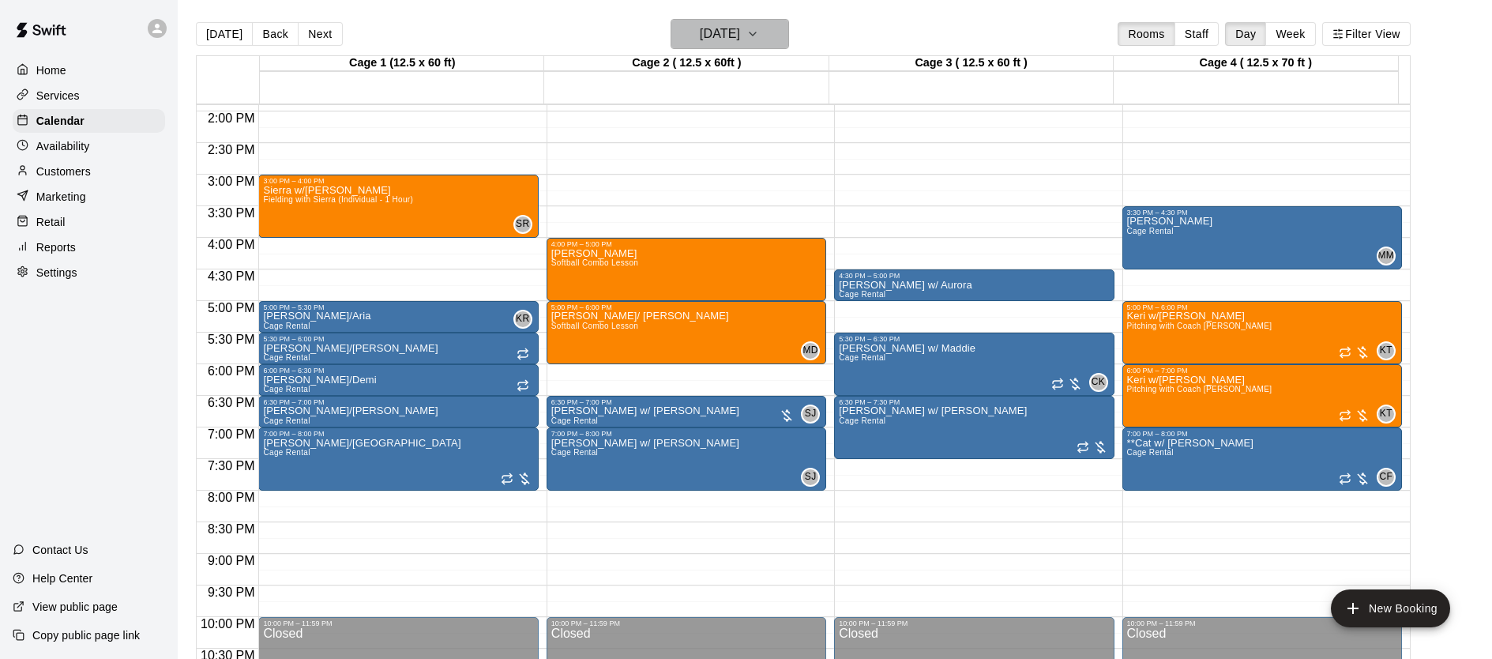
click at [699, 47] on button "[DATE]" at bounding box center [729, 34] width 118 height 30
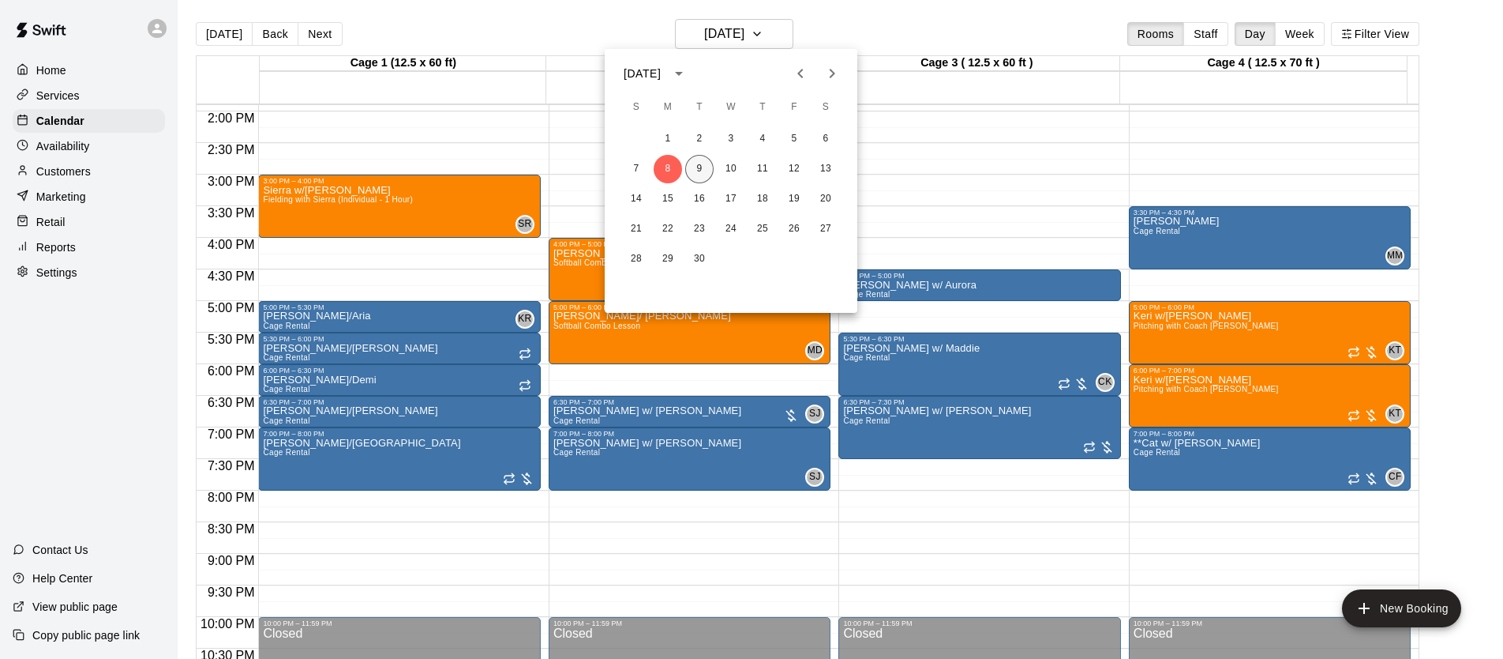
click at [700, 171] on button "9" at bounding box center [699, 169] width 28 height 28
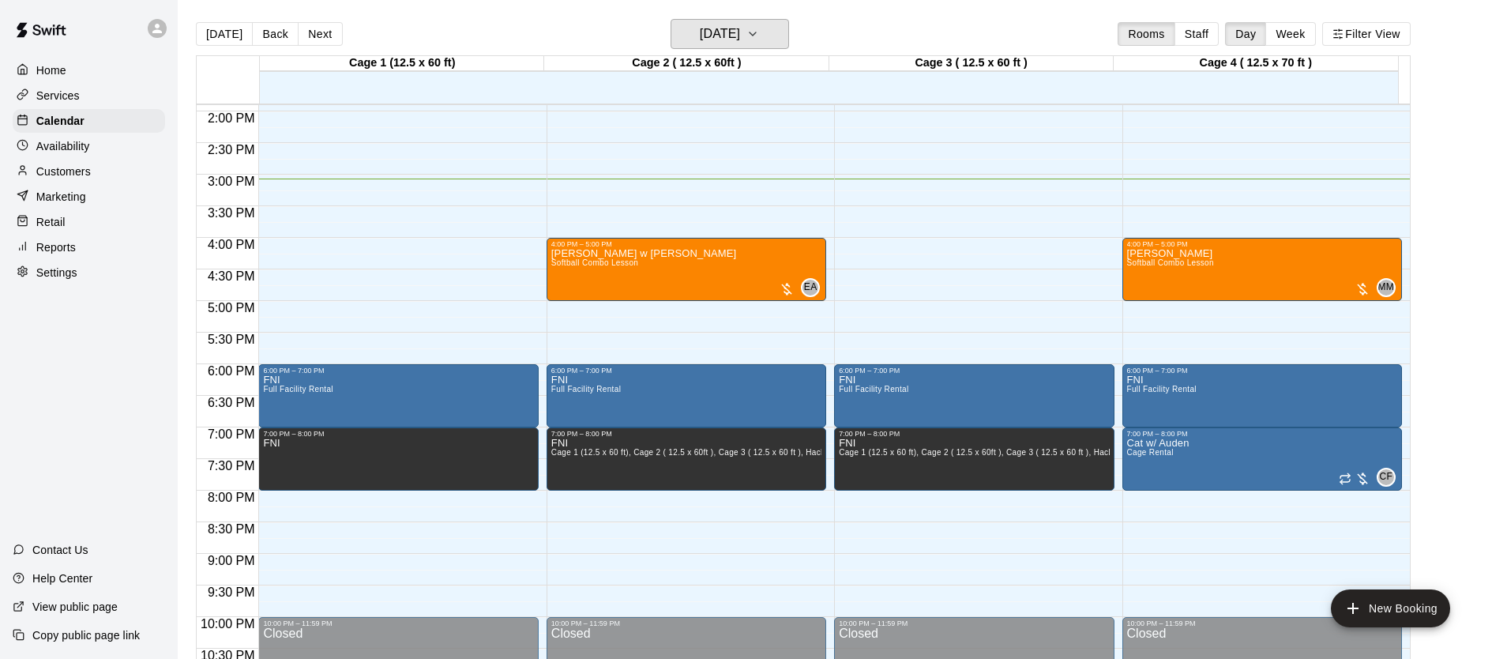
click at [719, 36] on h6 "[DATE]" at bounding box center [720, 34] width 40 height 22
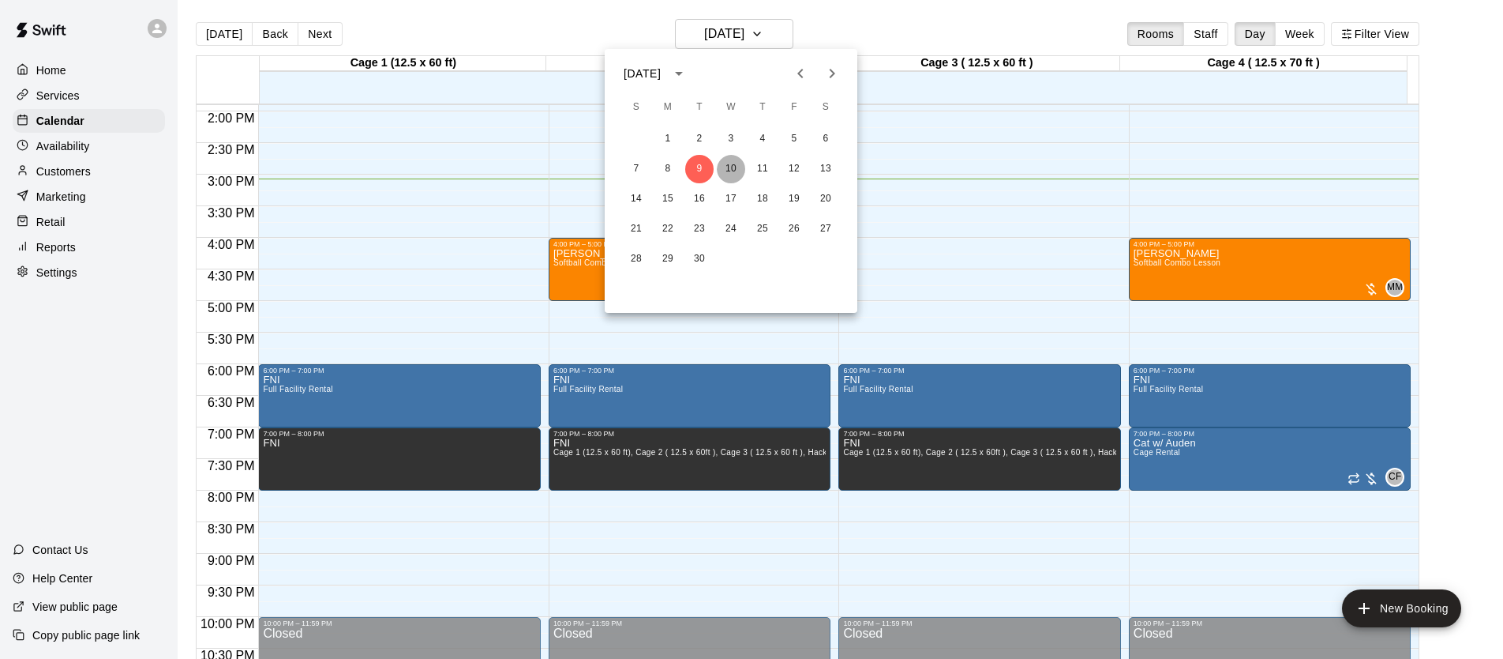
click at [733, 175] on button "10" at bounding box center [731, 169] width 28 height 28
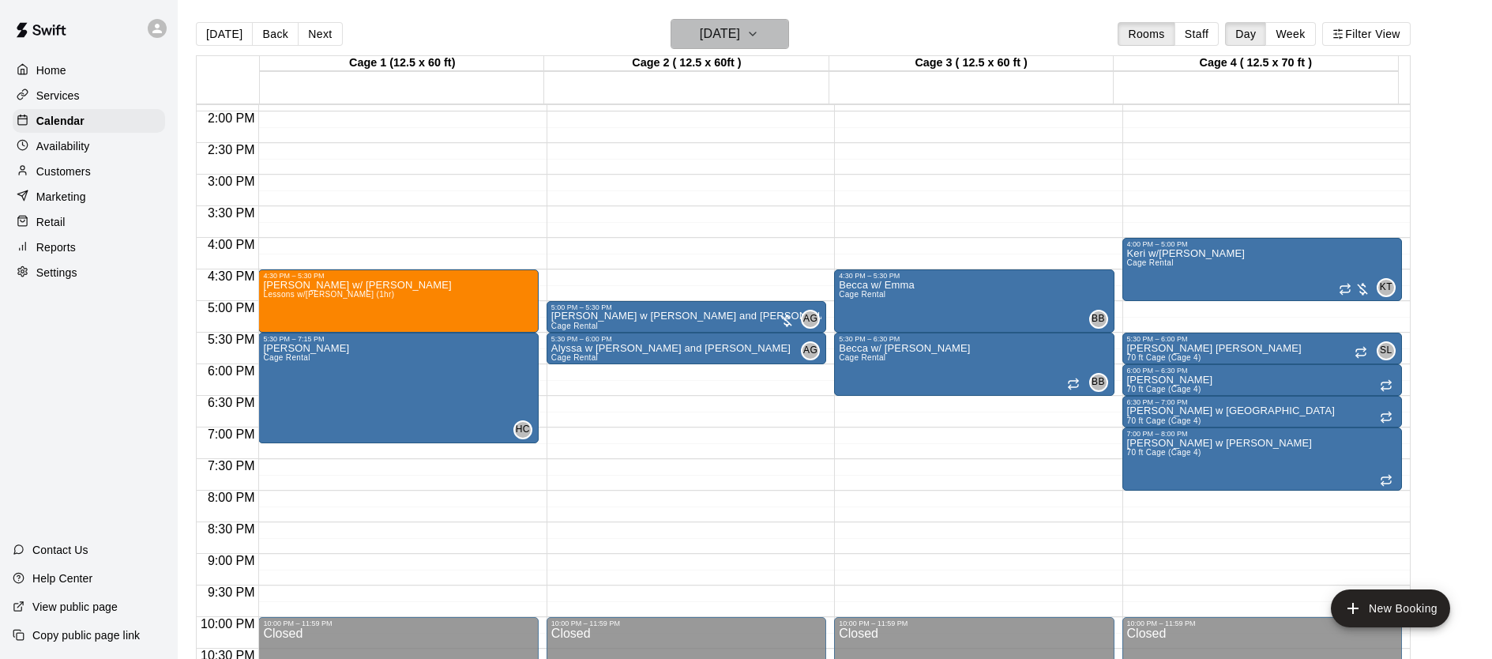
click at [722, 39] on h6 "[DATE]" at bounding box center [720, 34] width 40 height 22
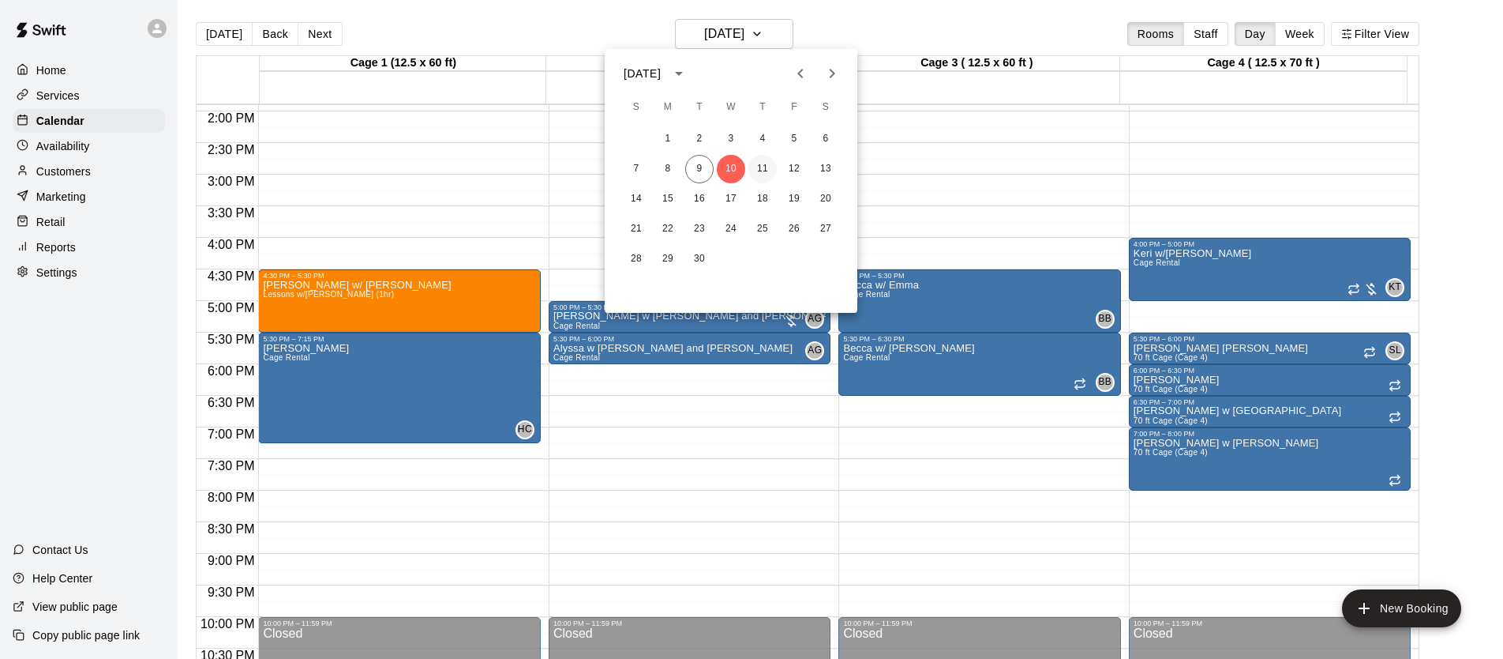
click at [754, 168] on button "11" at bounding box center [763, 169] width 28 height 28
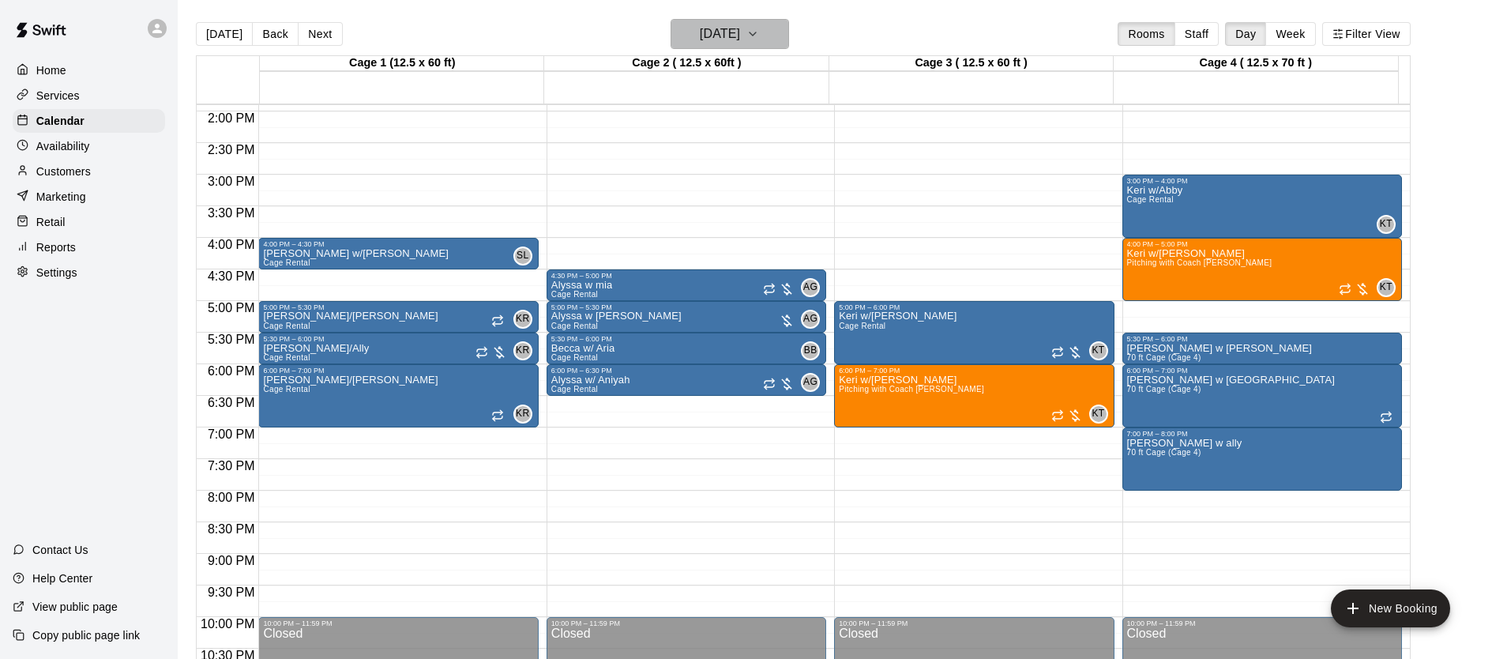
click at [719, 29] on h6 "[DATE]" at bounding box center [720, 34] width 40 height 22
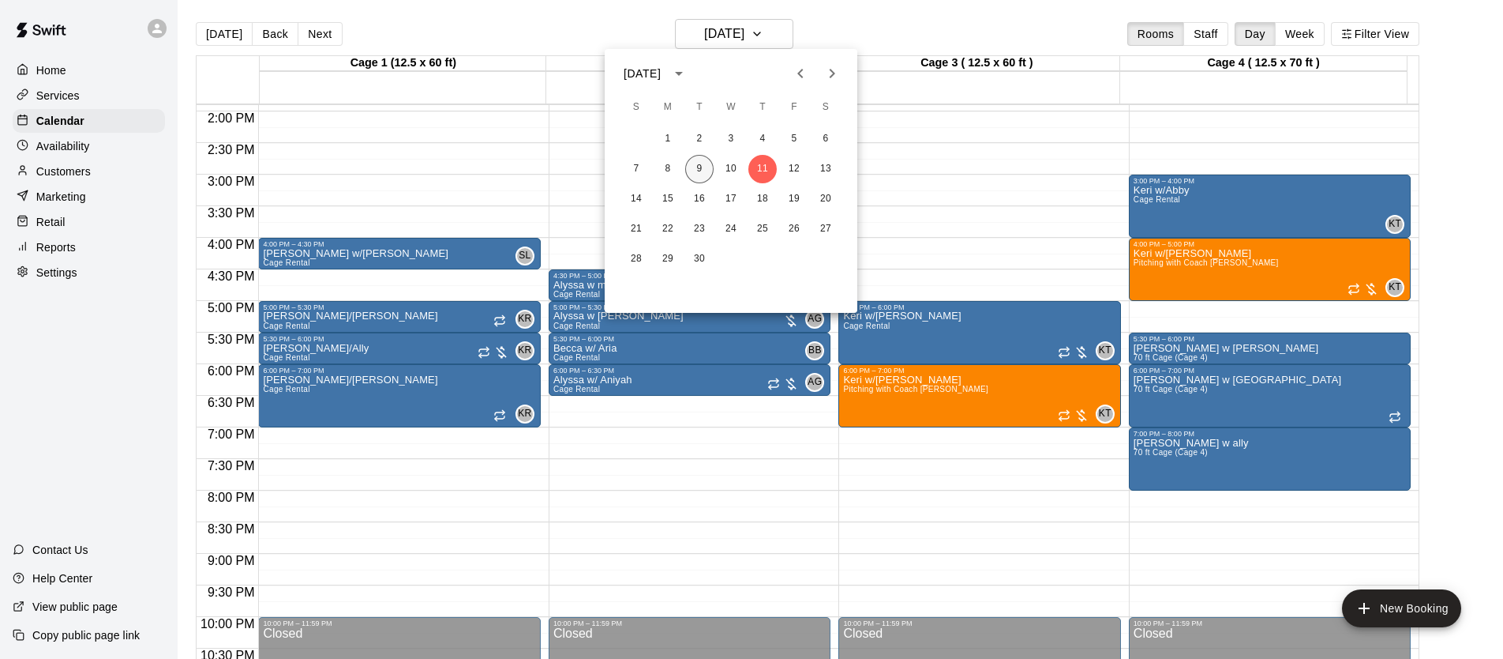
click at [696, 175] on button "9" at bounding box center [699, 169] width 28 height 28
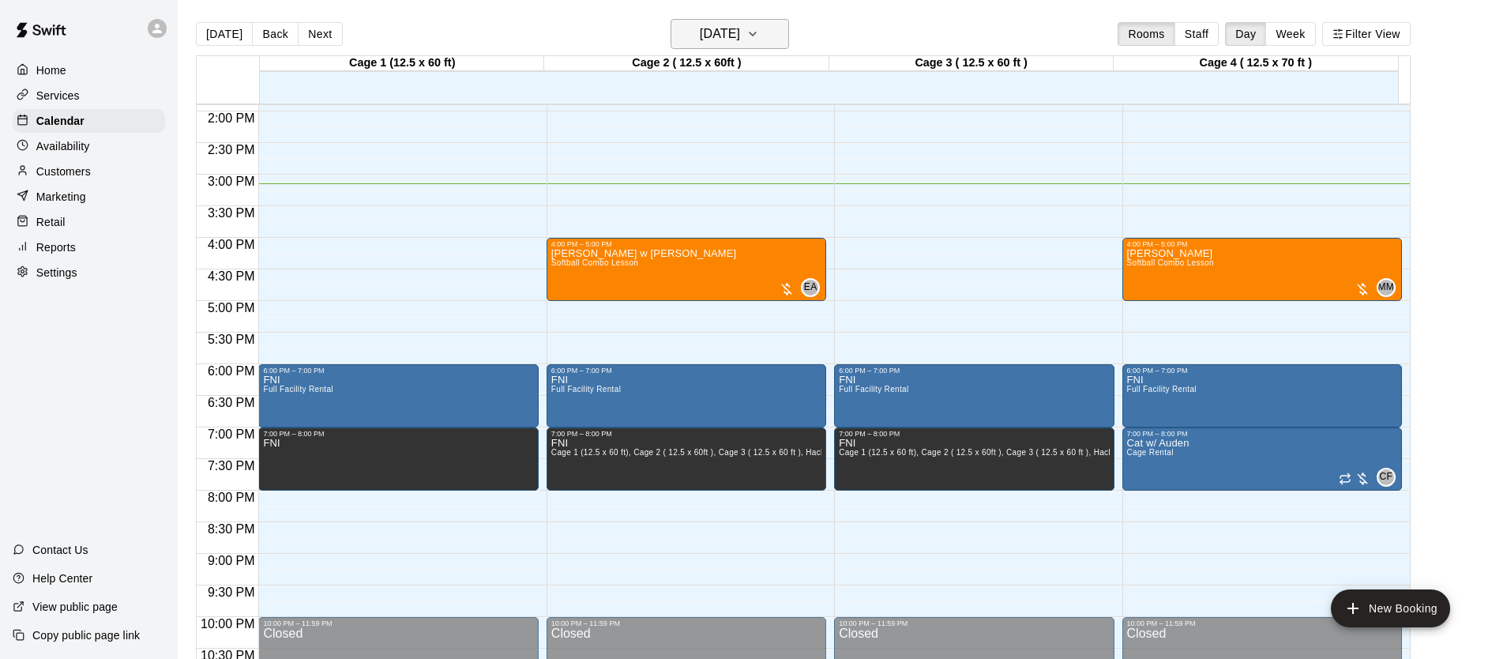
click at [740, 41] on h6 "[DATE]" at bounding box center [720, 34] width 40 height 22
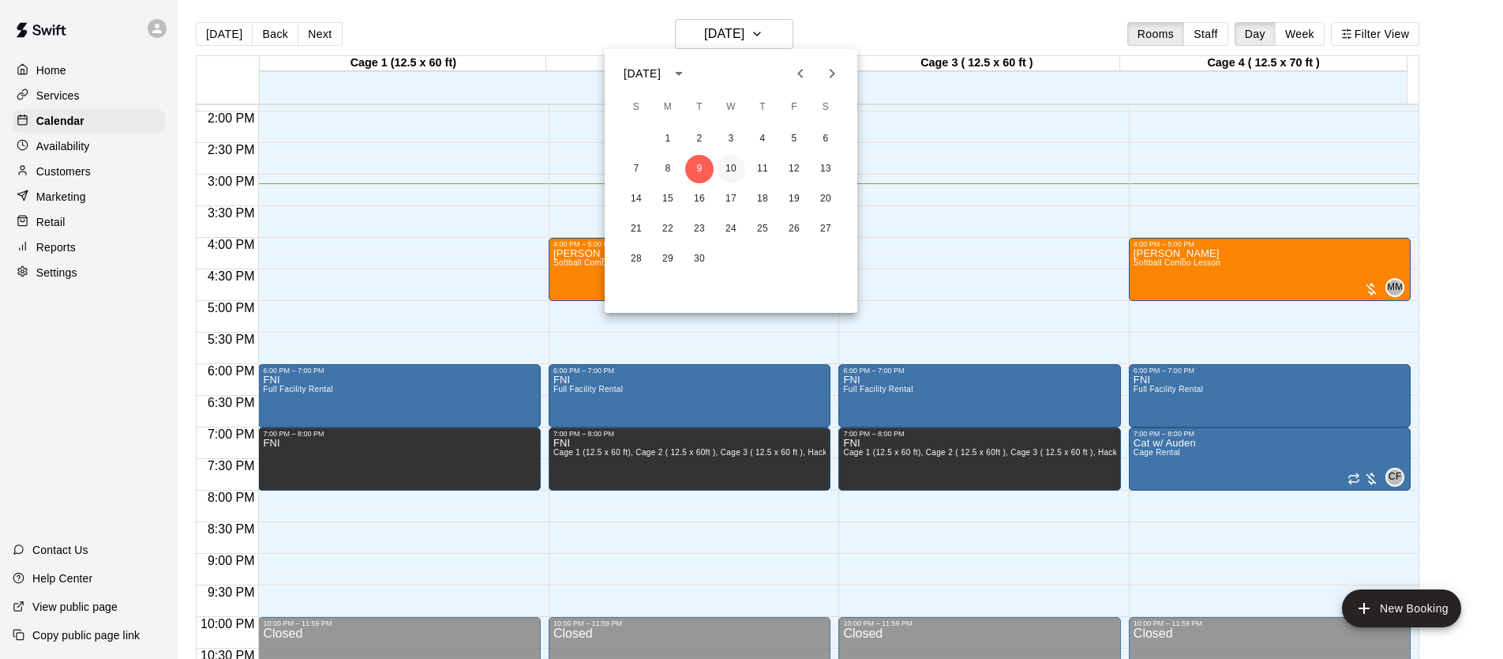
click at [738, 166] on button "10" at bounding box center [731, 169] width 28 height 28
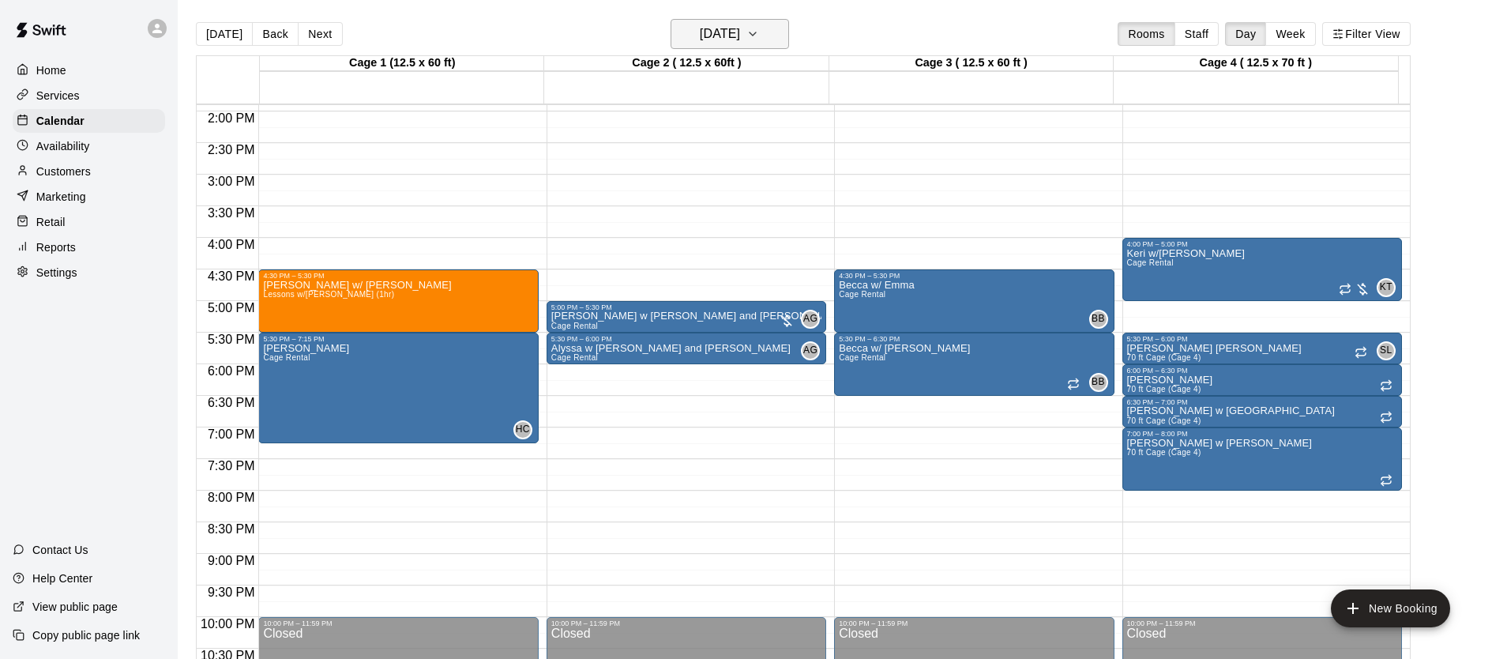
click at [740, 32] on h6 "[DATE]" at bounding box center [720, 34] width 40 height 22
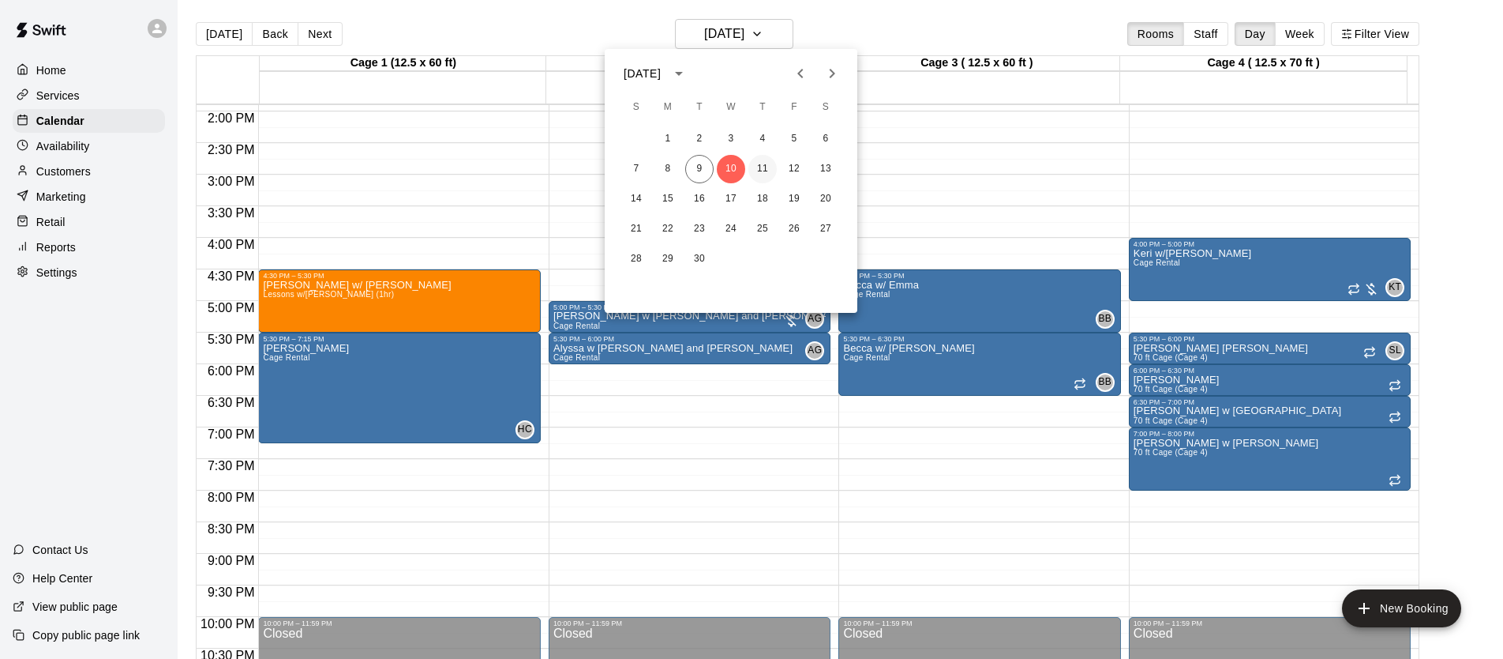
click at [771, 169] on button "11" at bounding box center [763, 169] width 28 height 28
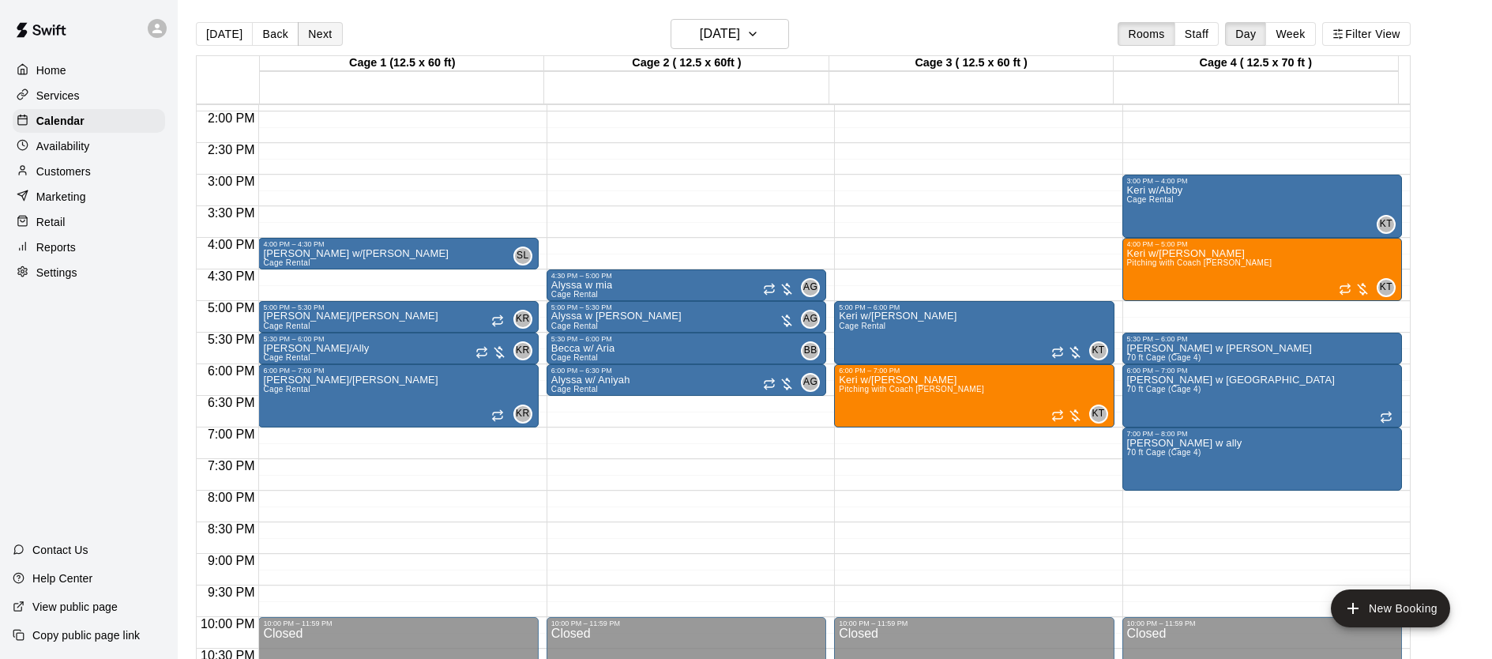
click at [324, 36] on button "Next" at bounding box center [320, 34] width 44 height 24
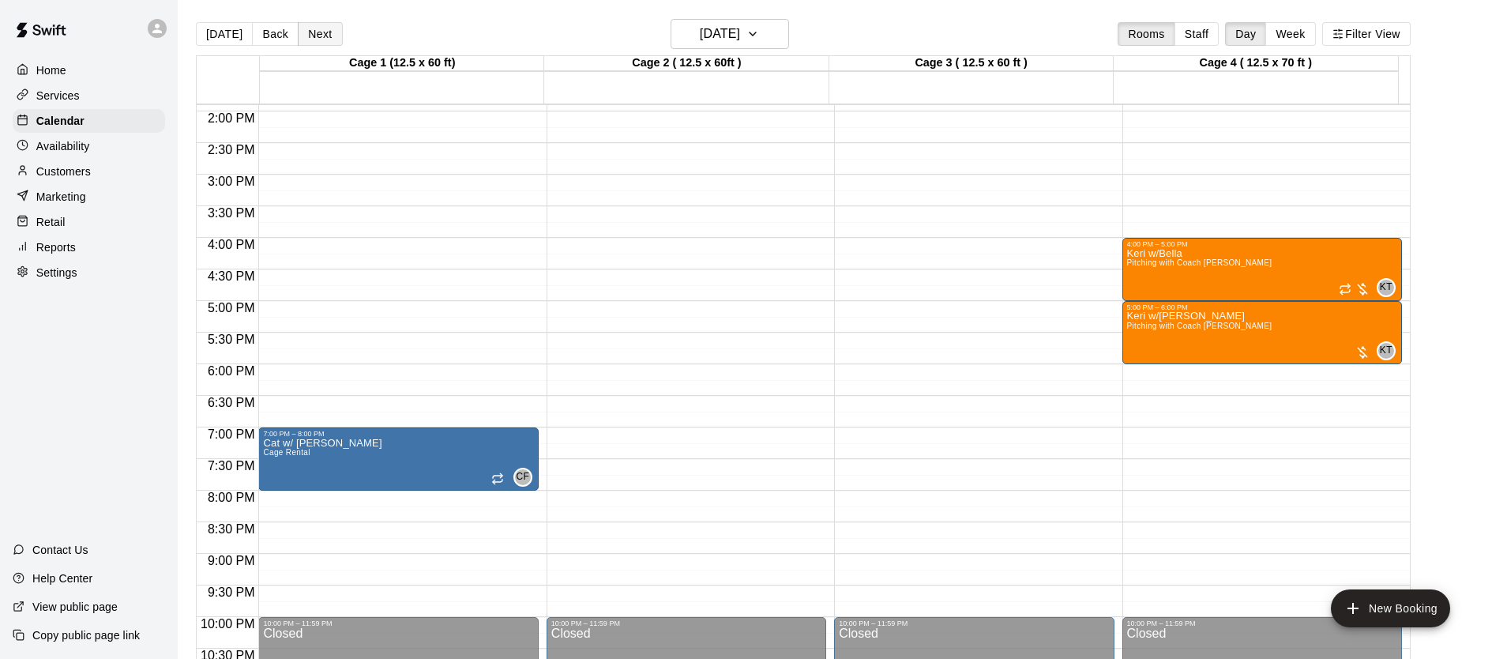
click at [321, 38] on button "Next" at bounding box center [320, 34] width 44 height 24
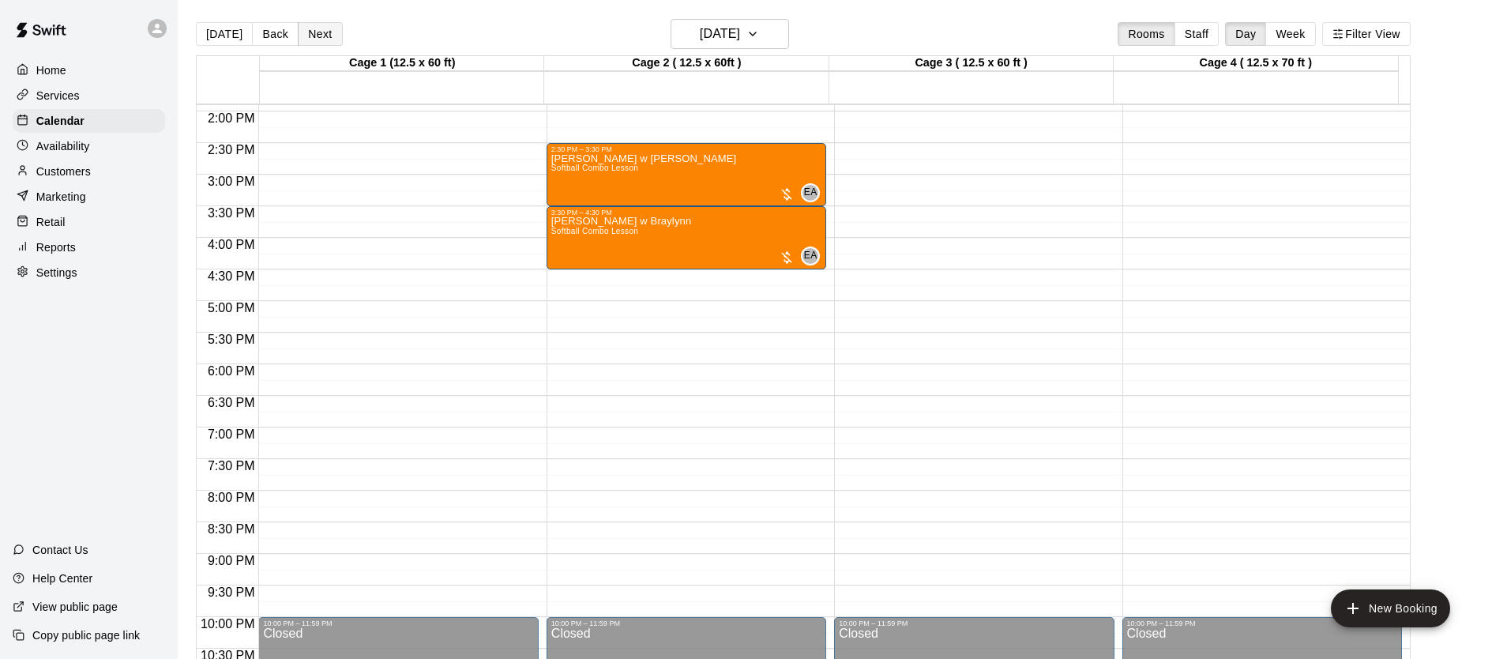
click at [321, 38] on button "Next" at bounding box center [320, 34] width 44 height 24
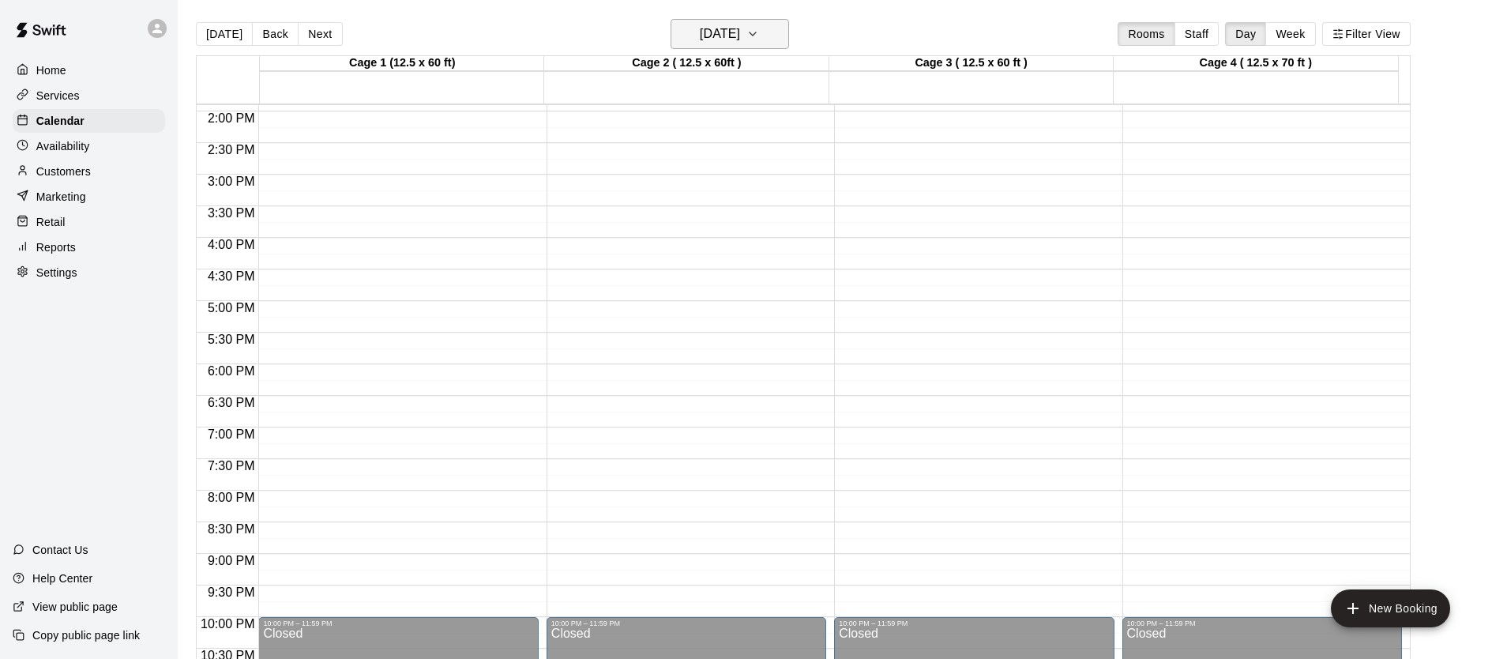
click at [735, 28] on h6 "[DATE]" at bounding box center [720, 34] width 40 height 22
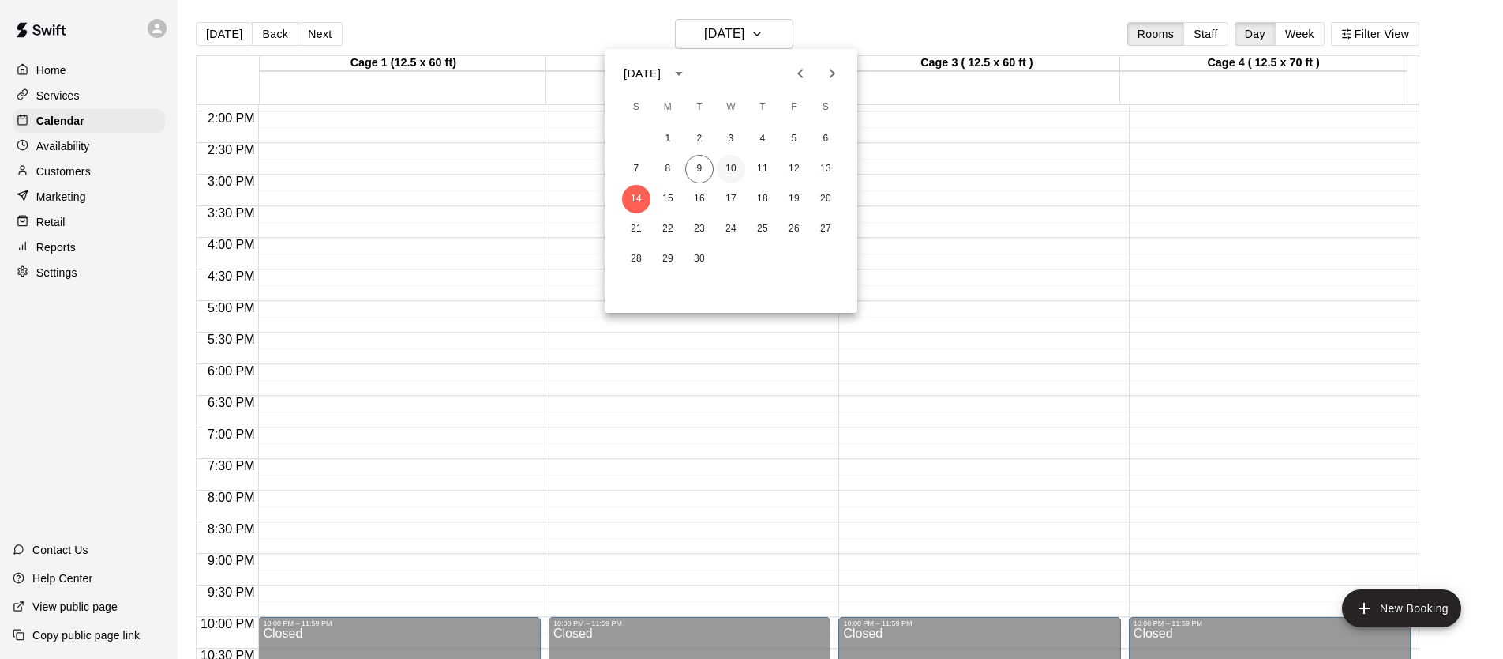
click at [738, 167] on button "10" at bounding box center [731, 169] width 28 height 28
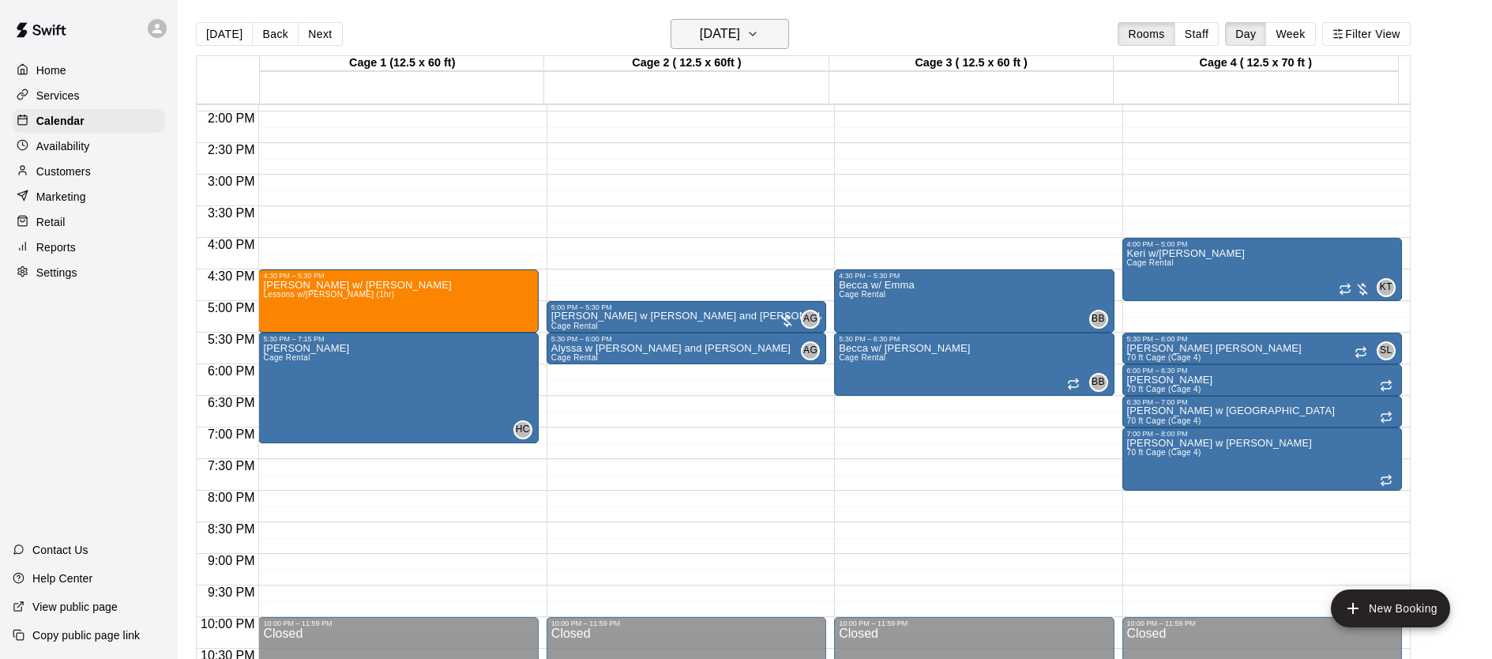
click at [740, 40] on h6 "[DATE]" at bounding box center [720, 34] width 40 height 22
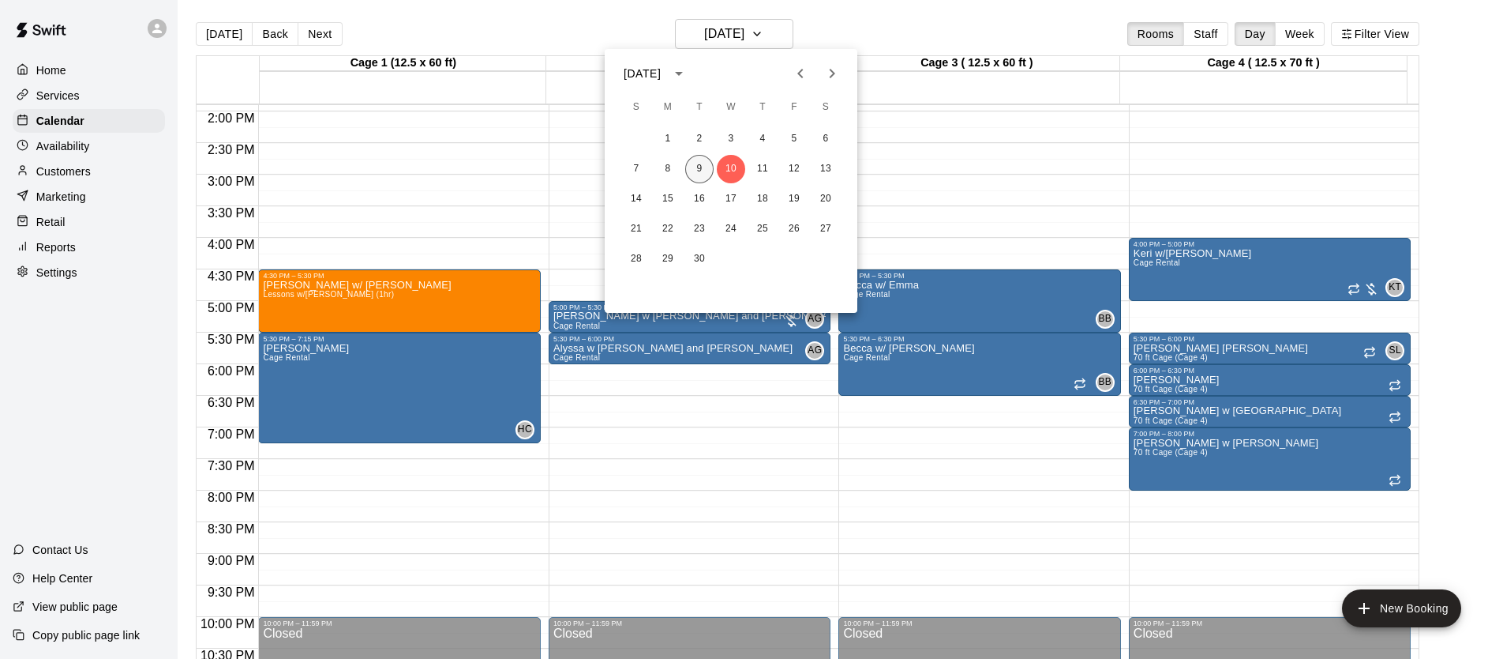
click at [695, 163] on button "9" at bounding box center [699, 169] width 28 height 28
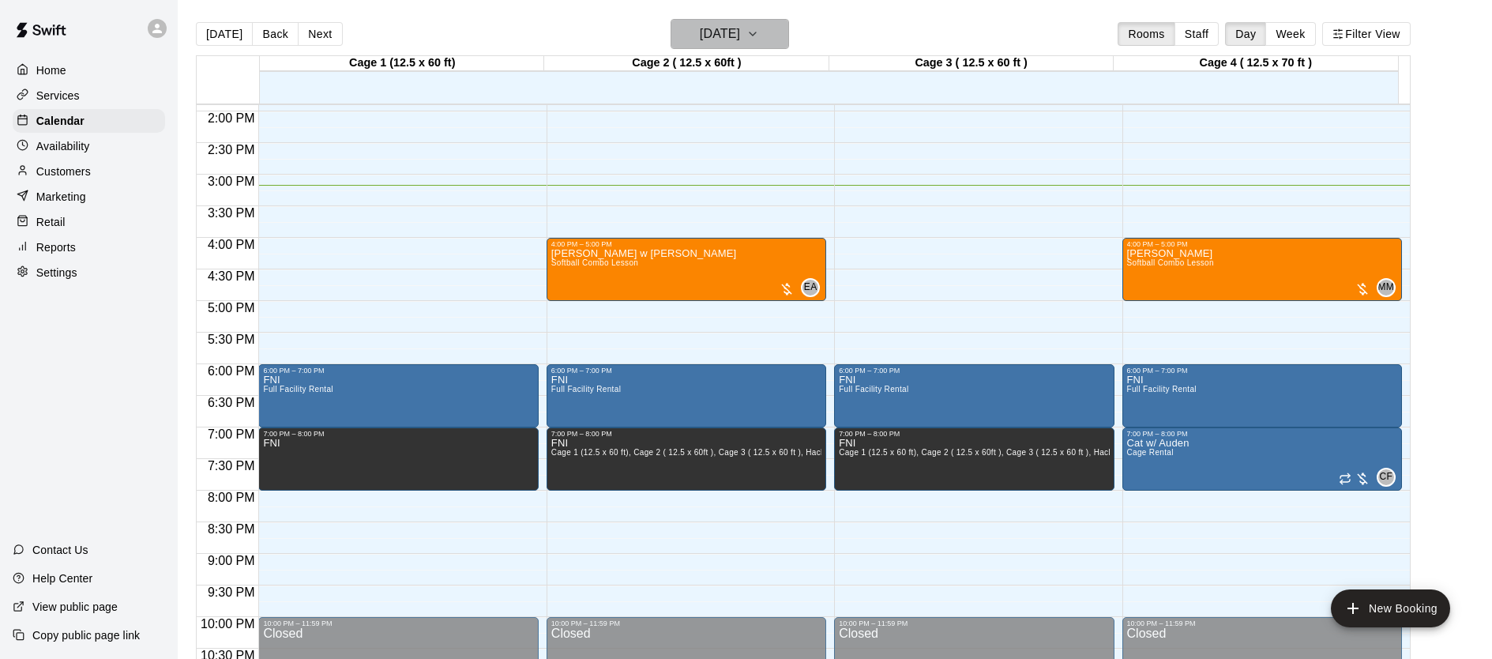
click at [710, 39] on h6 "[DATE]" at bounding box center [720, 34] width 40 height 22
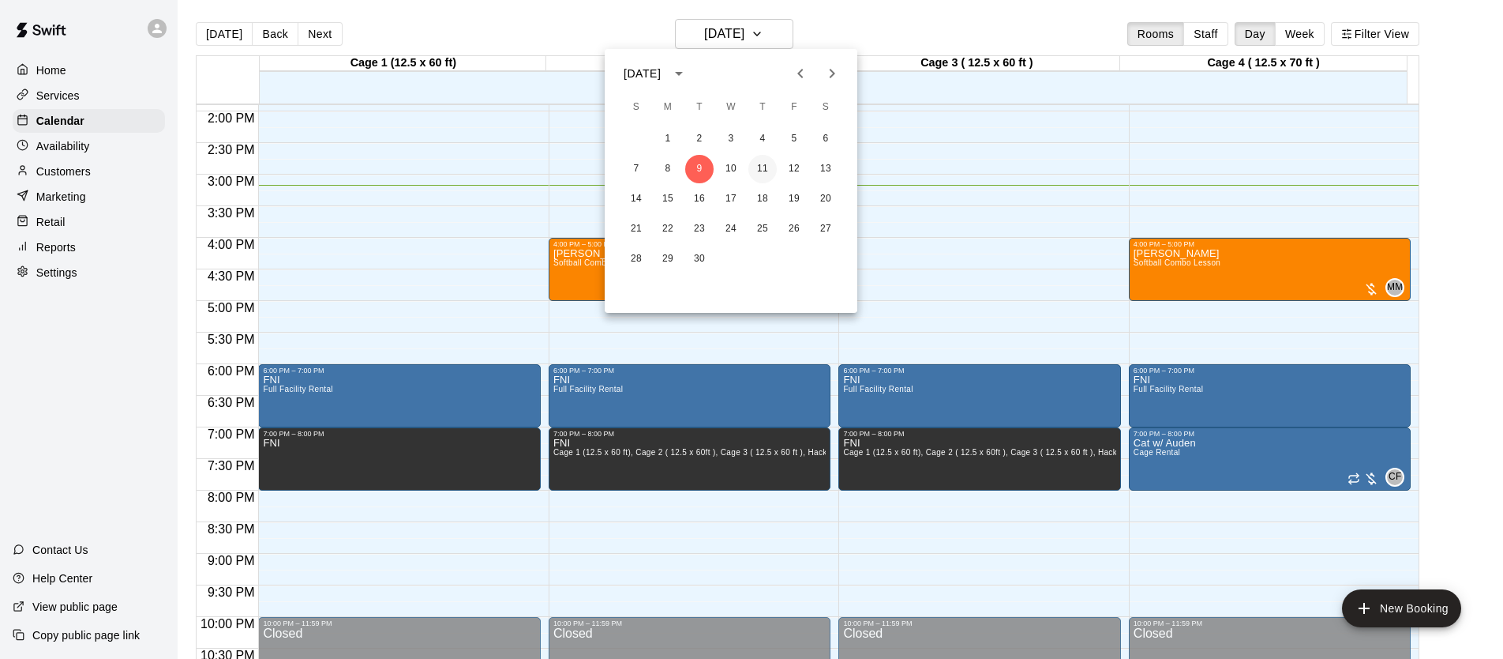
click at [768, 161] on button "11" at bounding box center [763, 169] width 28 height 28
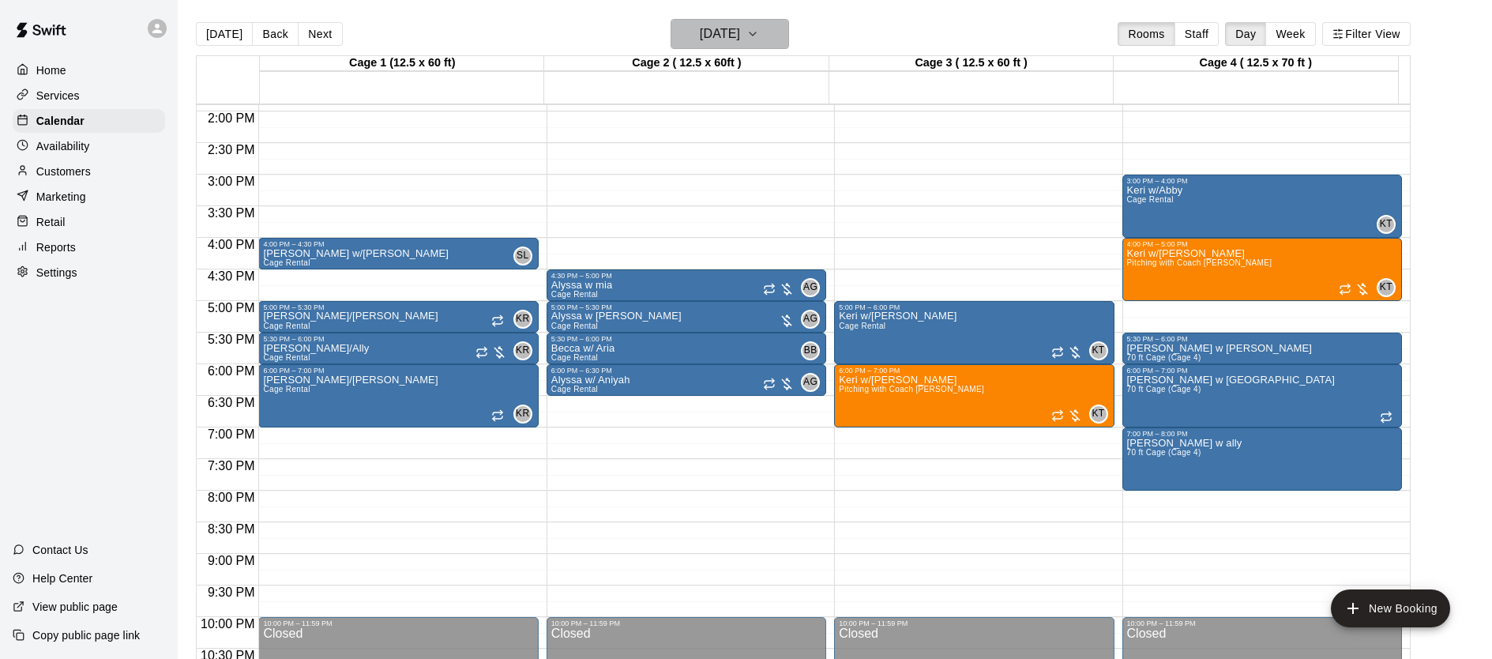
click at [740, 24] on h6 "[DATE]" at bounding box center [720, 34] width 40 height 22
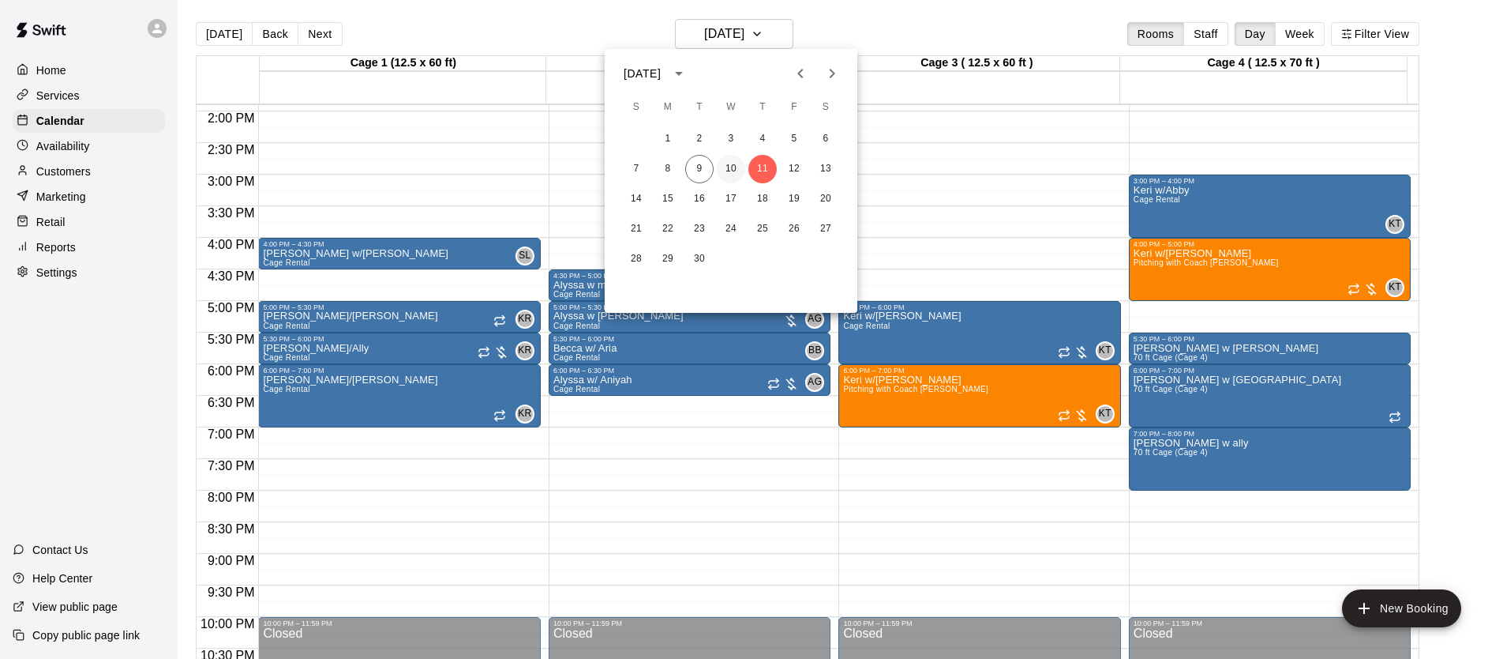
click at [727, 171] on button "10" at bounding box center [731, 169] width 28 height 28
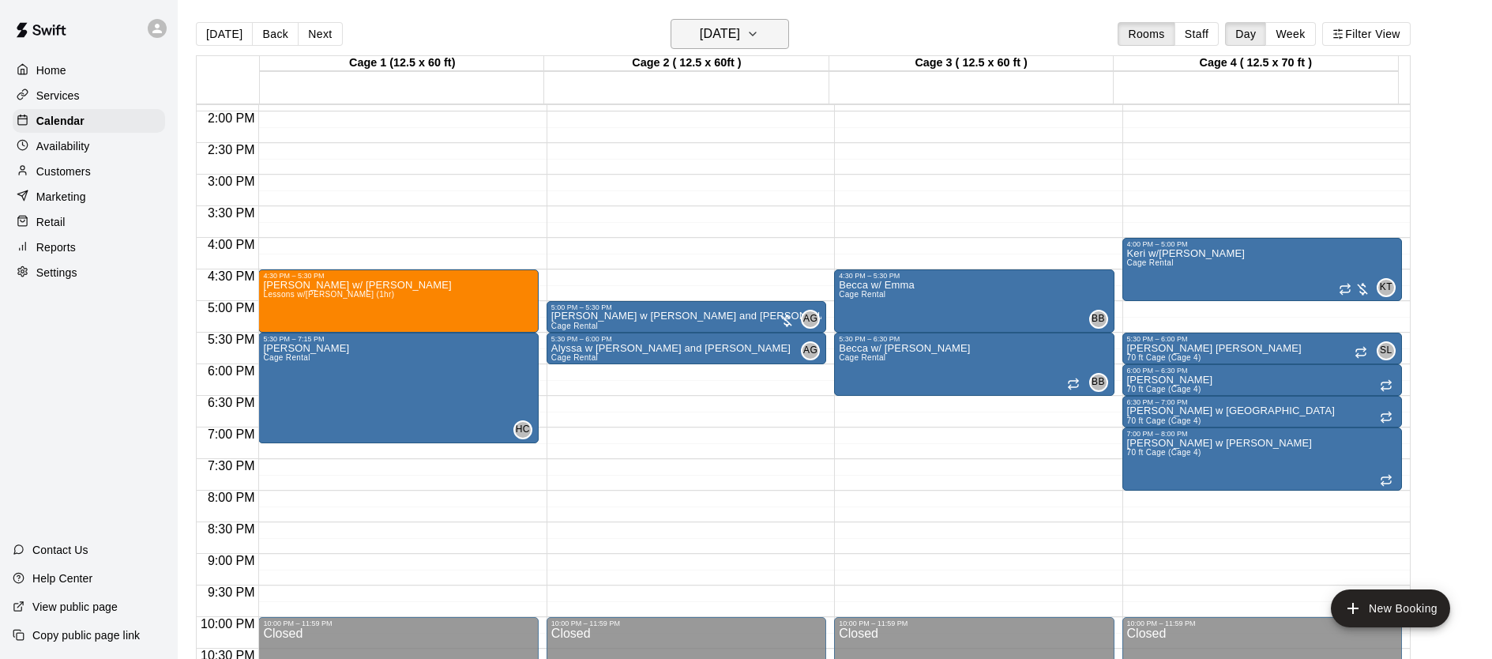
click at [783, 43] on button "[DATE]" at bounding box center [729, 34] width 118 height 30
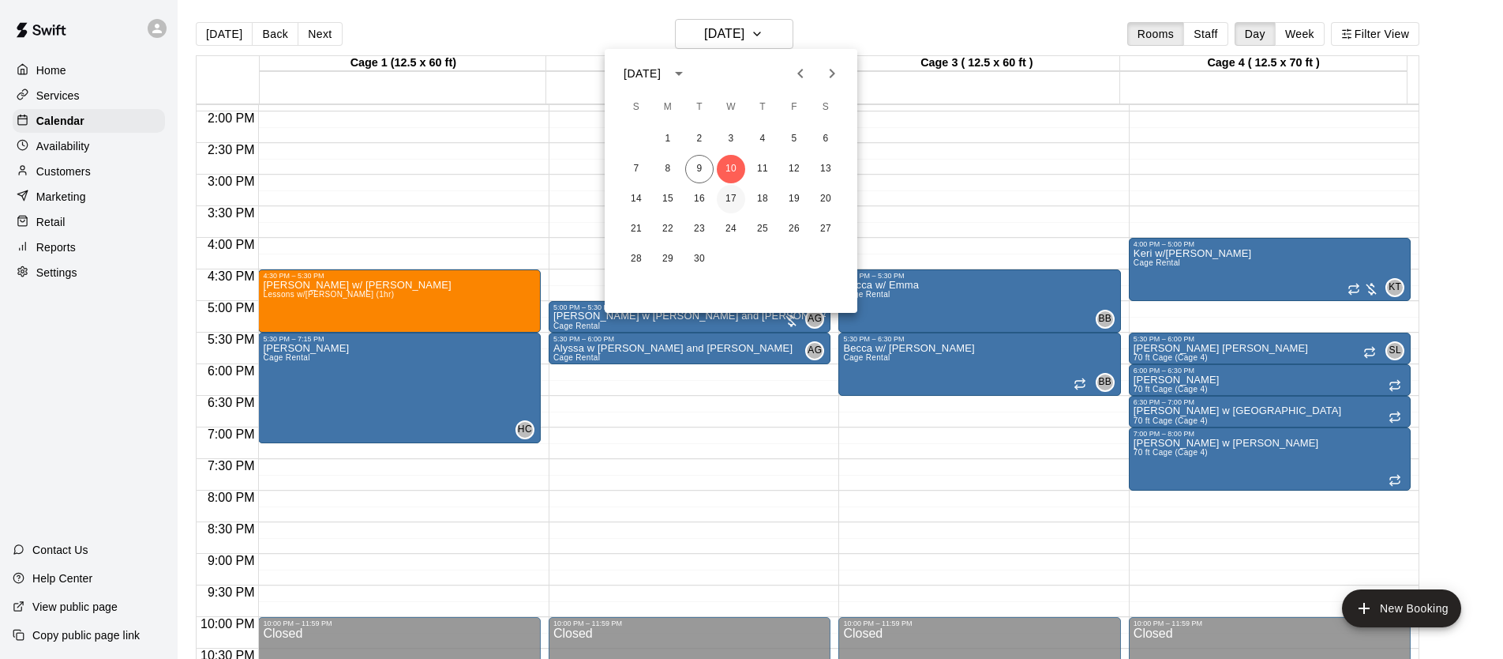
click at [716, 193] on div "14 15 16 17 18 19 20" at bounding box center [731, 199] width 253 height 28
click at [738, 197] on button "17" at bounding box center [731, 199] width 28 height 28
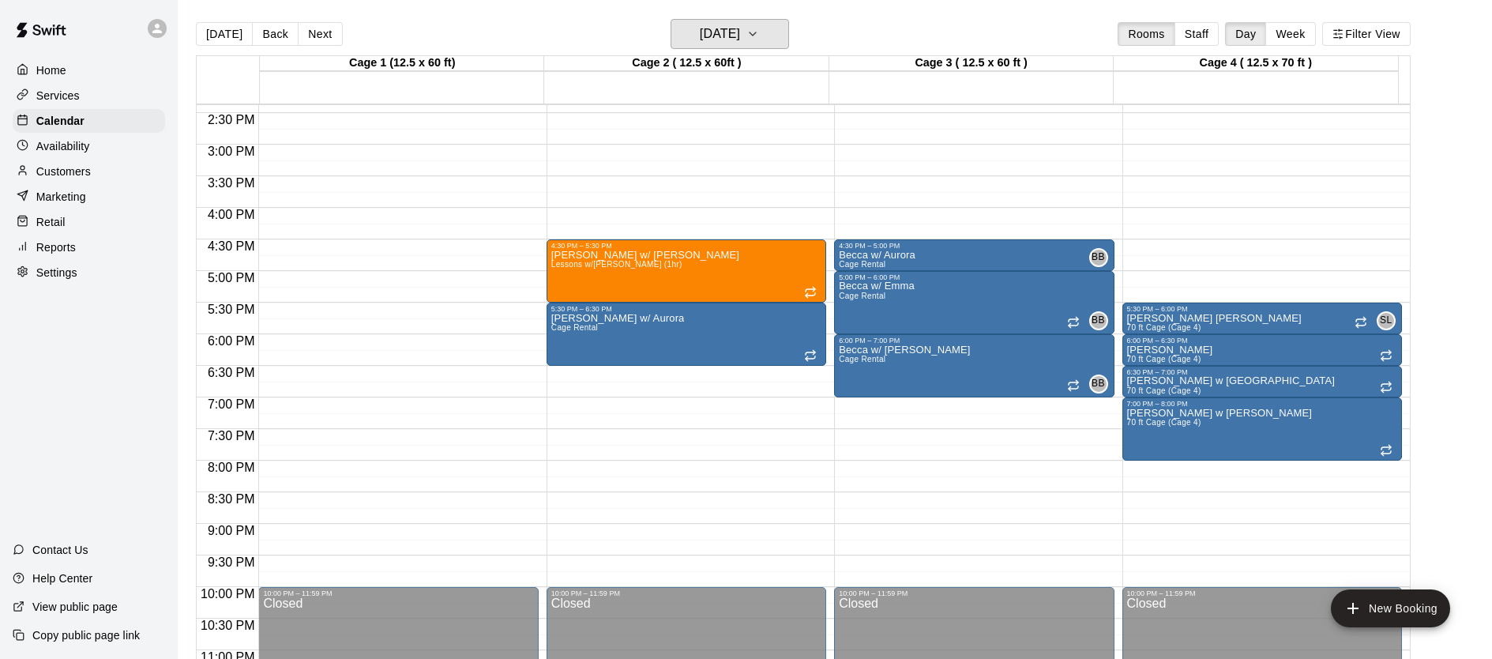
scroll to position [929, 0]
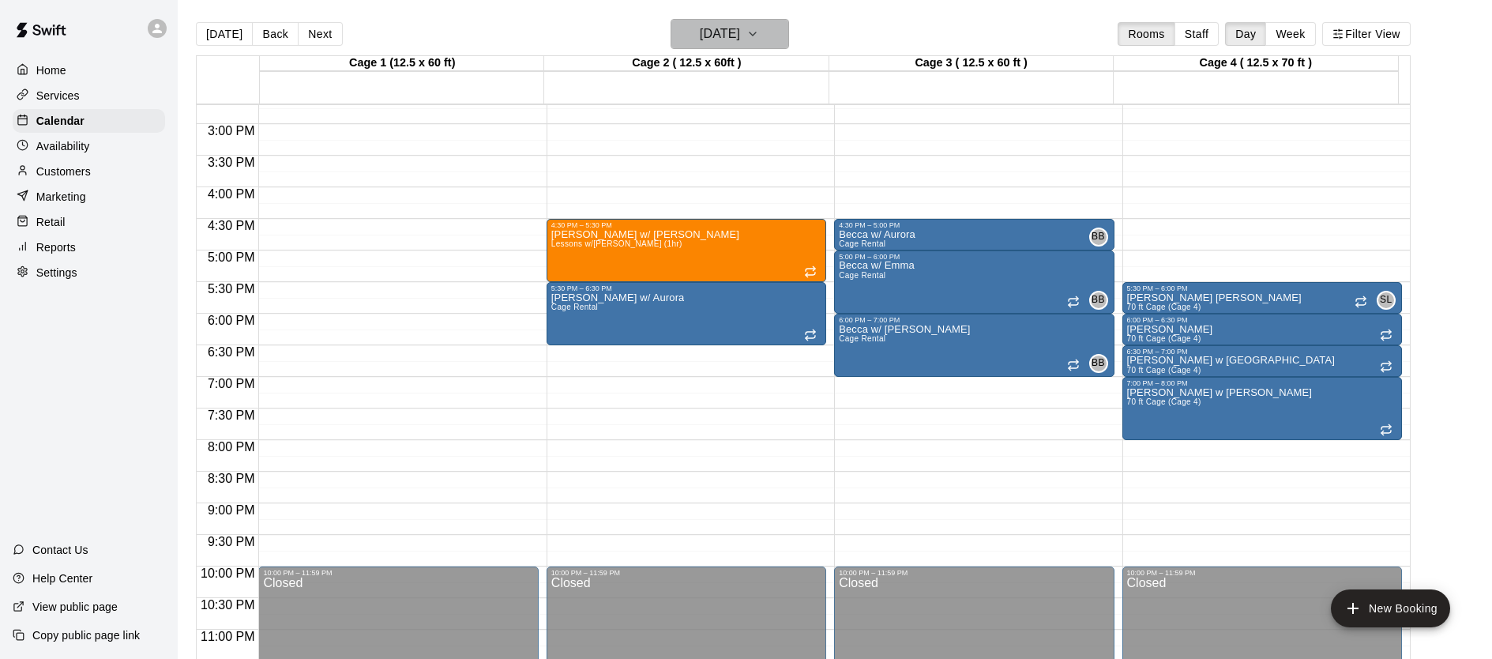
click at [740, 37] on h6 "[DATE]" at bounding box center [720, 34] width 40 height 22
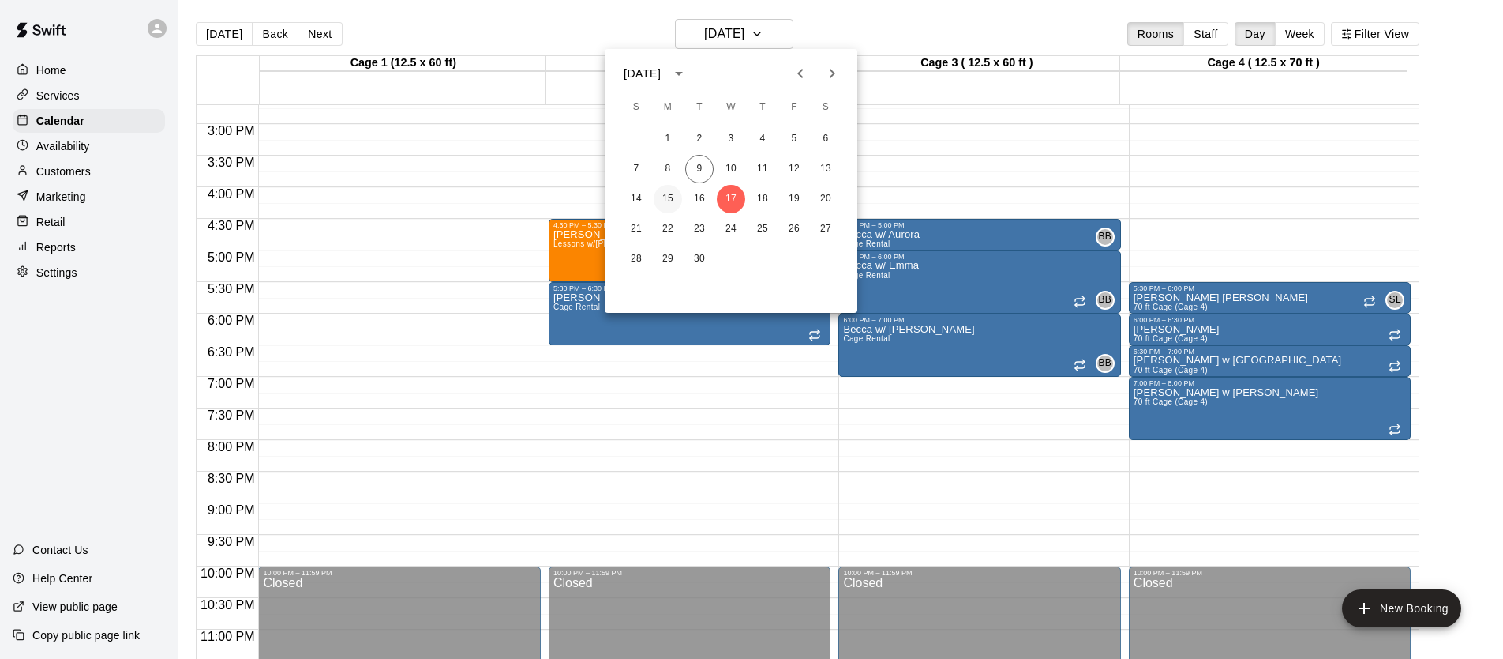
click at [661, 194] on button "15" at bounding box center [668, 199] width 28 height 28
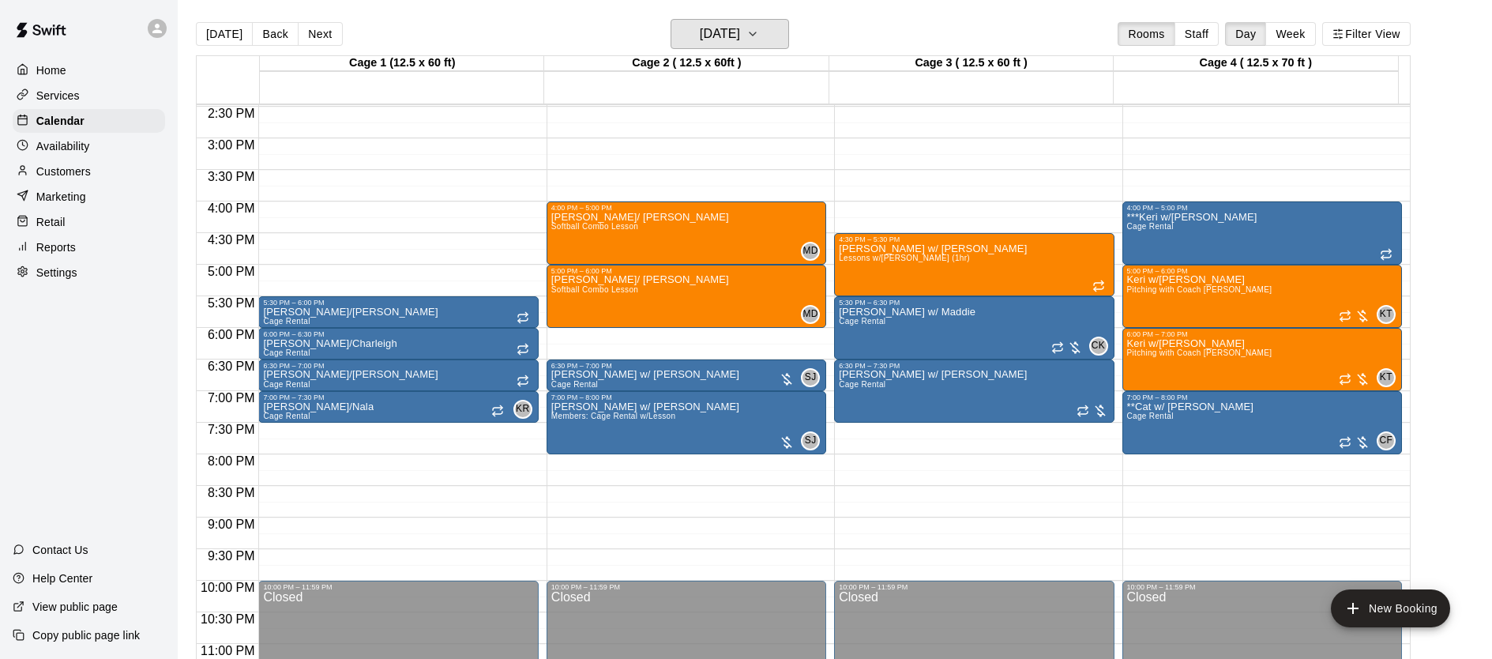
scroll to position [809, 0]
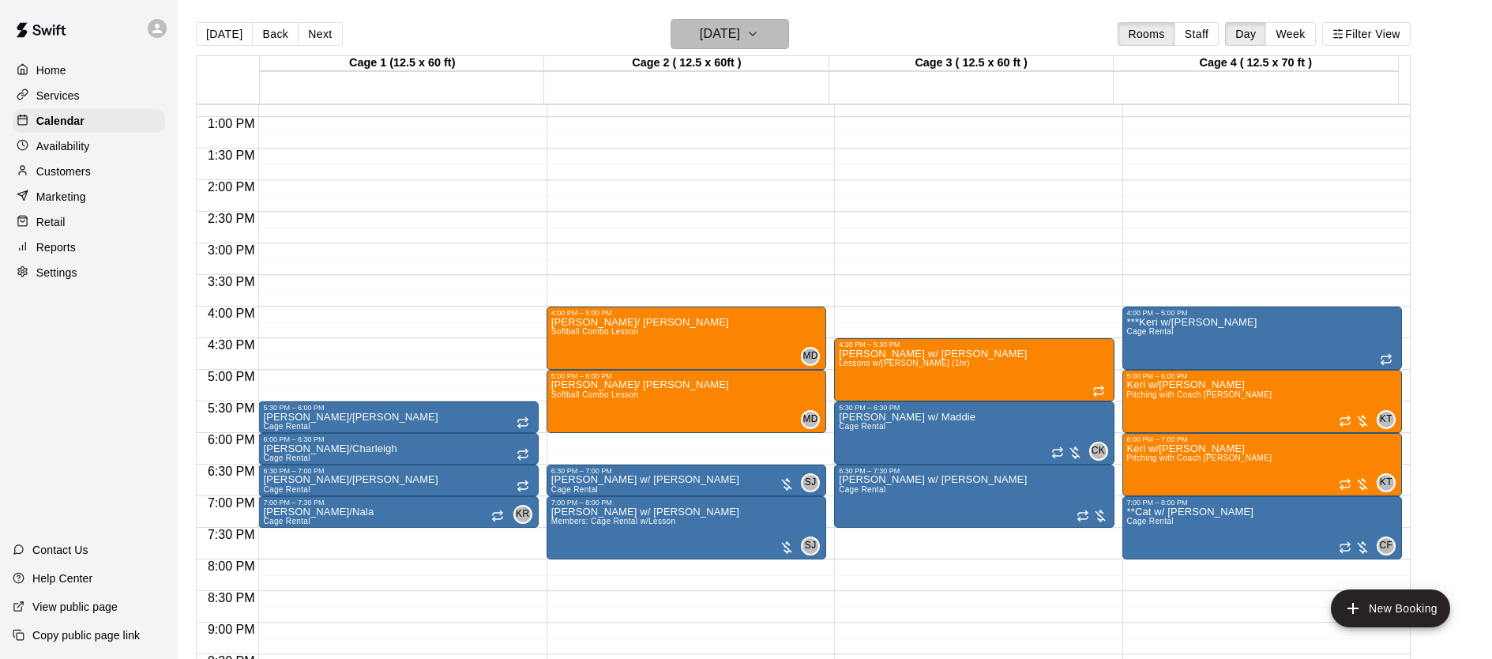
click at [730, 41] on h6 "[DATE]" at bounding box center [720, 34] width 40 height 22
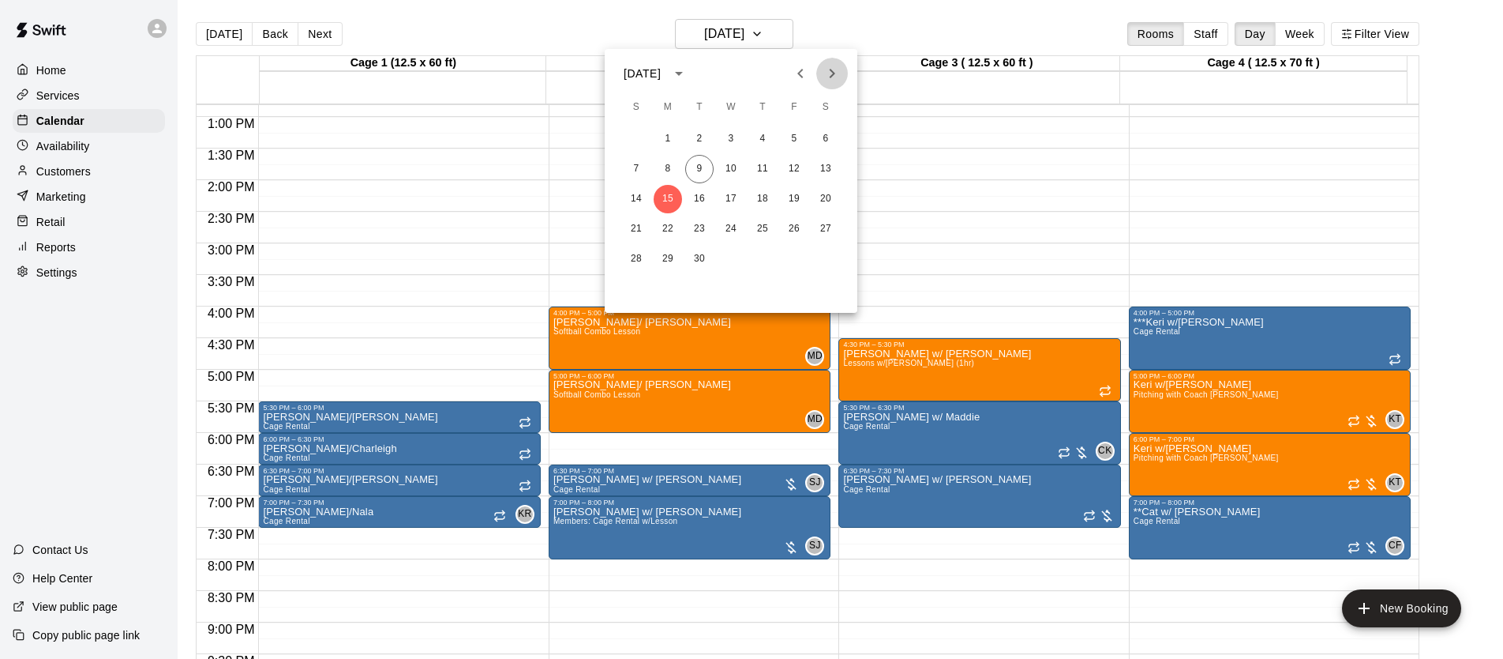
click at [824, 78] on icon "Next month" at bounding box center [832, 73] width 19 height 19
click at [670, 251] on button "27" at bounding box center [668, 259] width 28 height 28
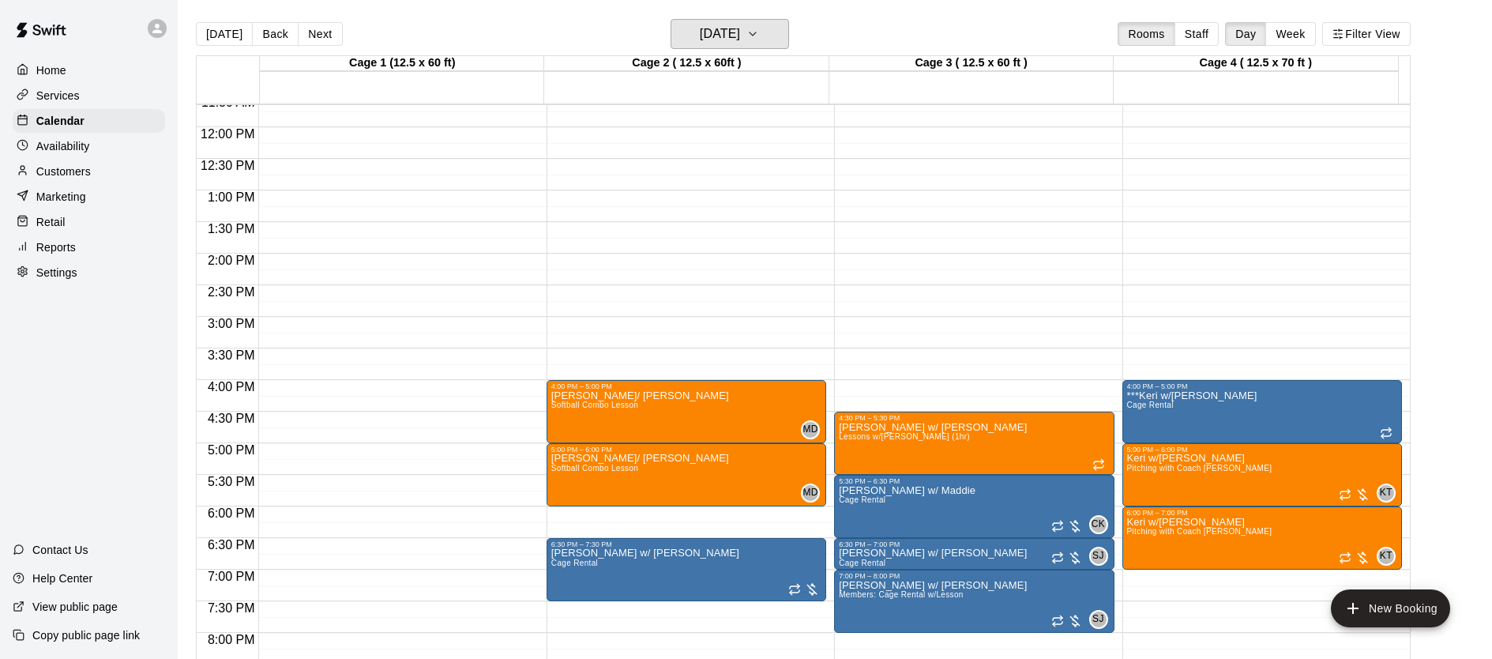
scroll to position [756, 0]
